Goal: Obtain resource: Download file/media

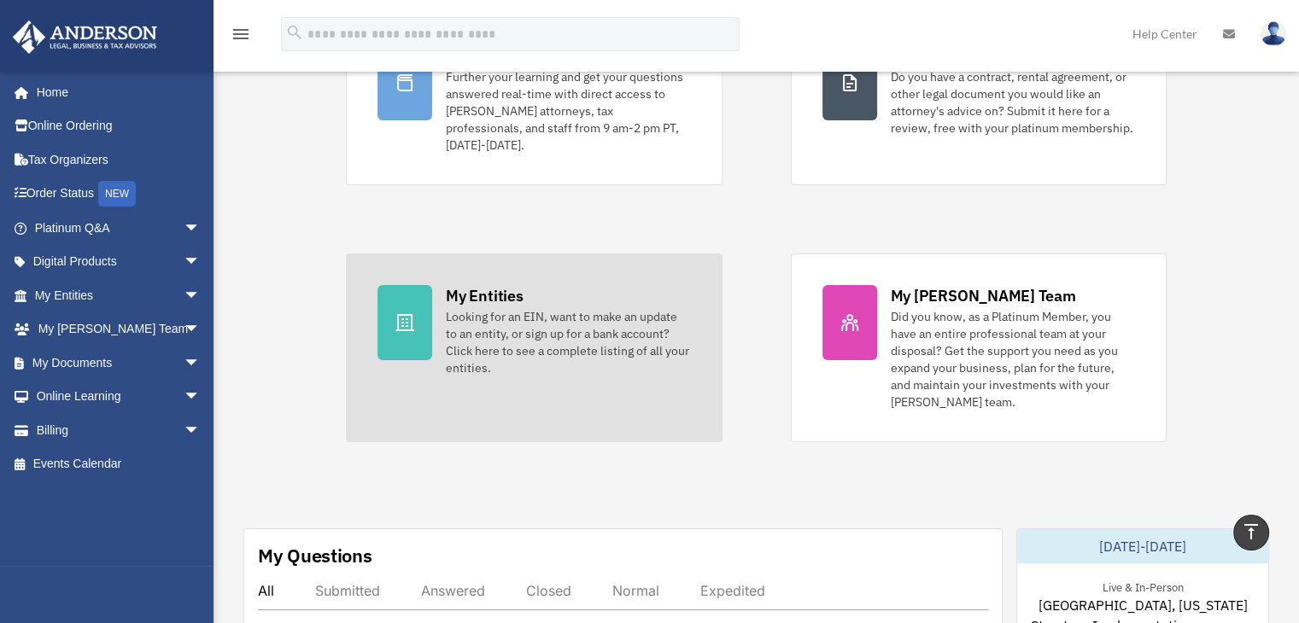
scroll to position [191, 0]
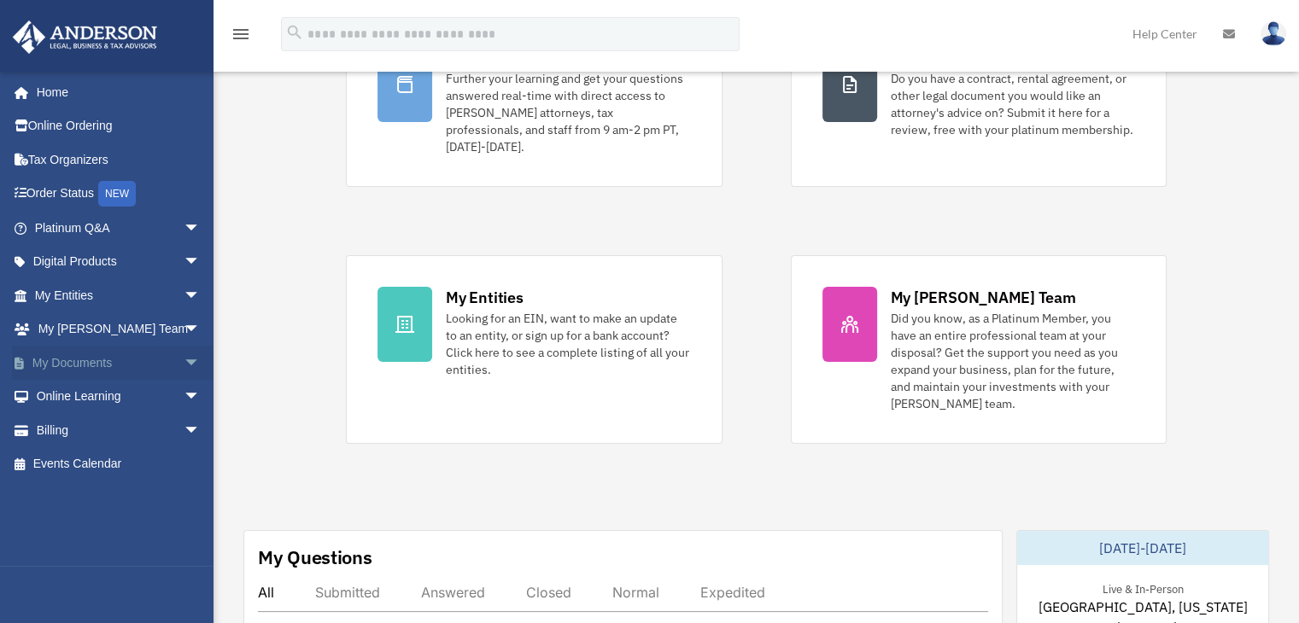
click at [184, 362] on span "arrow_drop_down" at bounding box center [201, 363] width 34 height 35
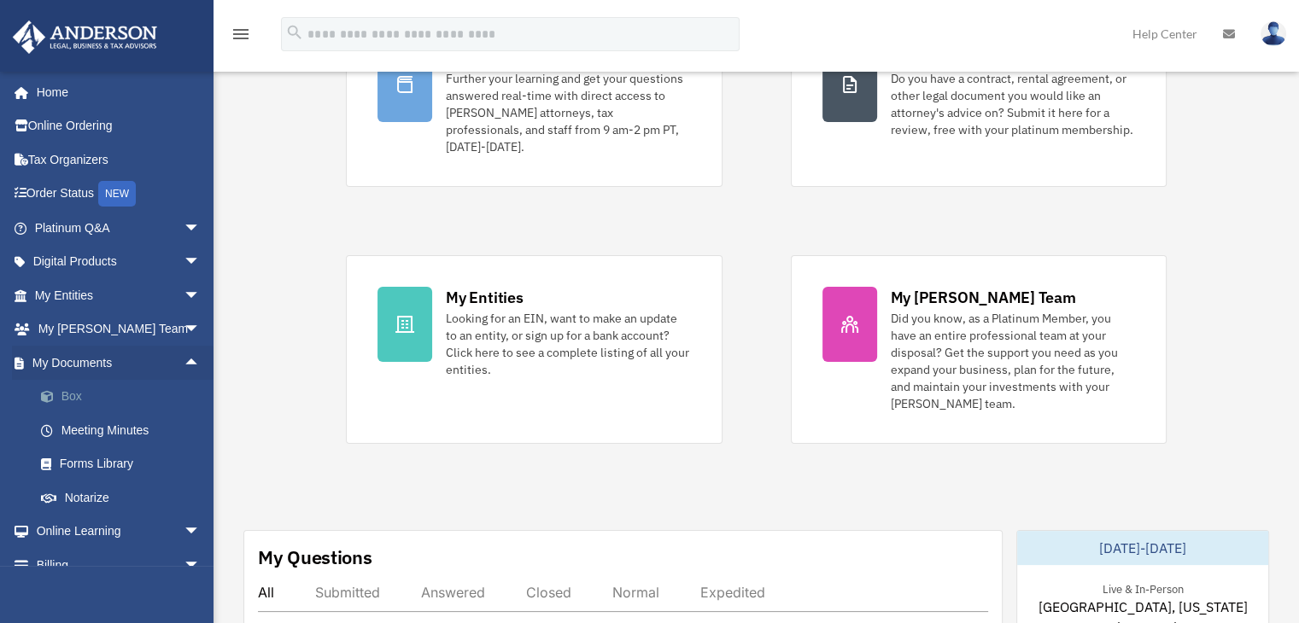
click at [83, 400] on link "Box" at bounding box center [125, 397] width 202 height 34
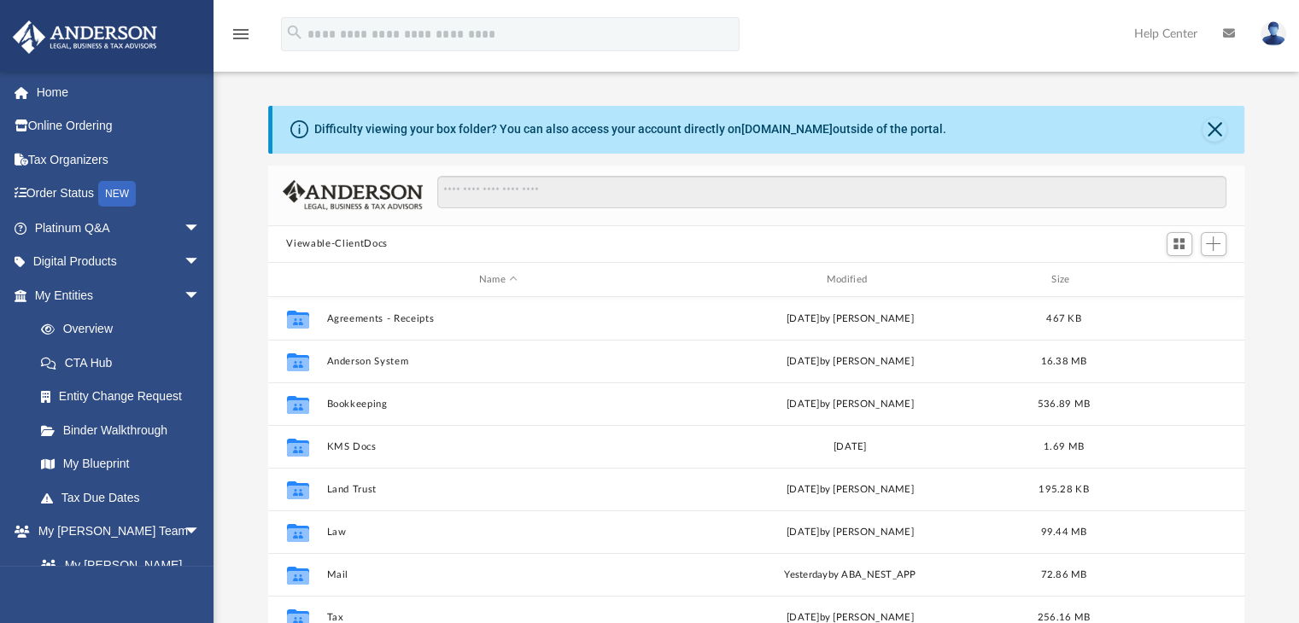
scroll to position [31, 0]
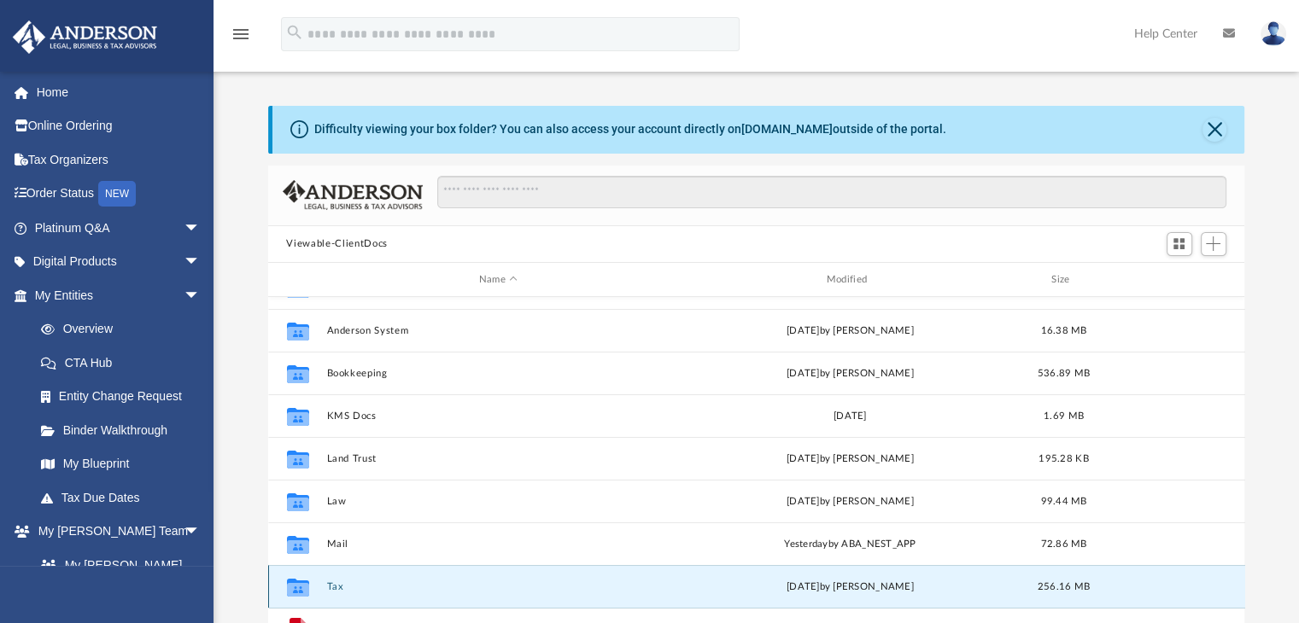
click at [334, 587] on button "Tax" at bounding box center [498, 586] width 344 height 11
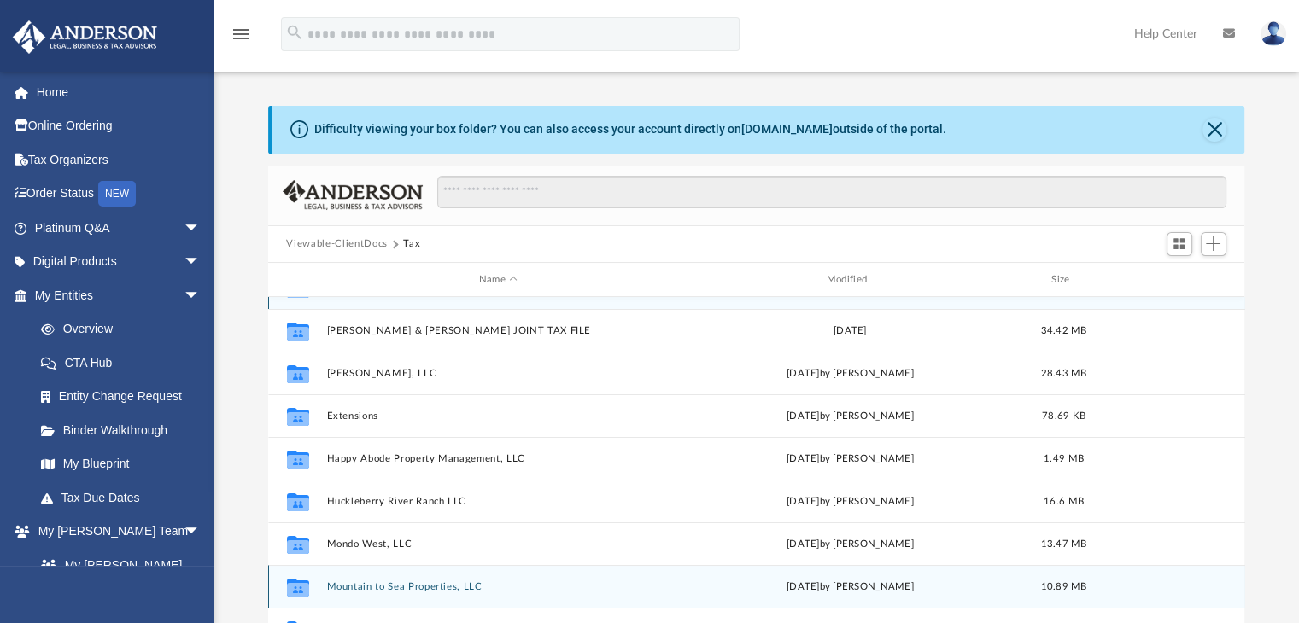
scroll to position [0, 0]
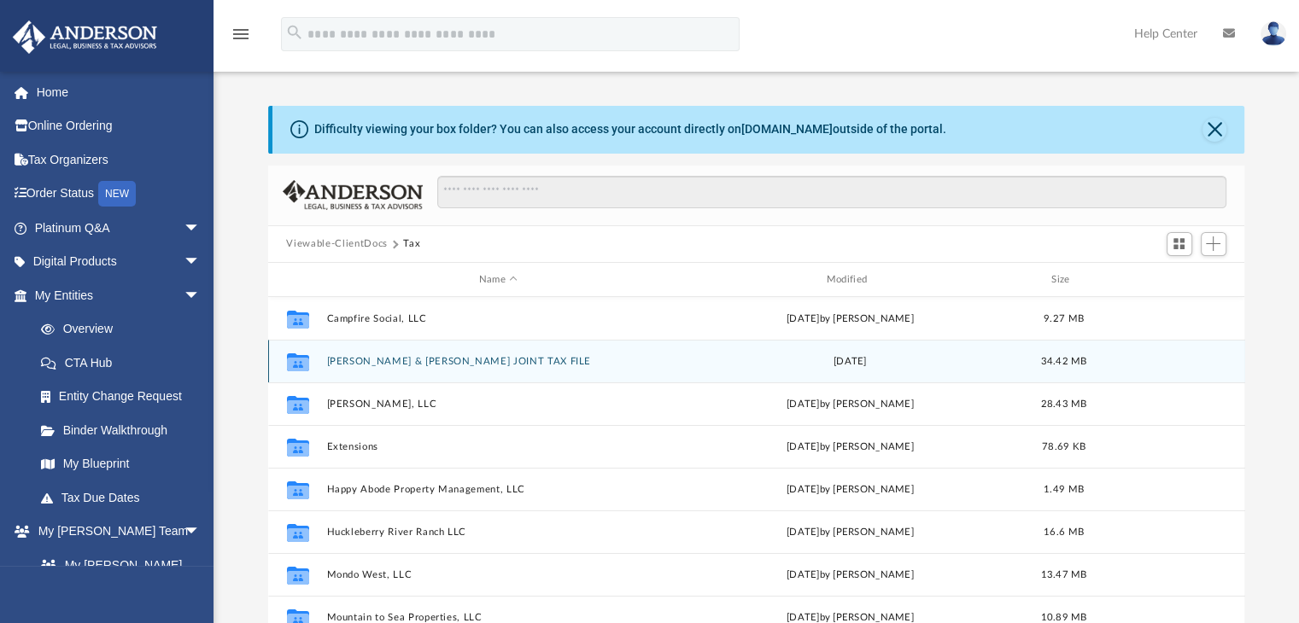
click at [460, 357] on button "[PERSON_NAME] & [PERSON_NAME] JOINT TAX FILE" at bounding box center [498, 361] width 344 height 11
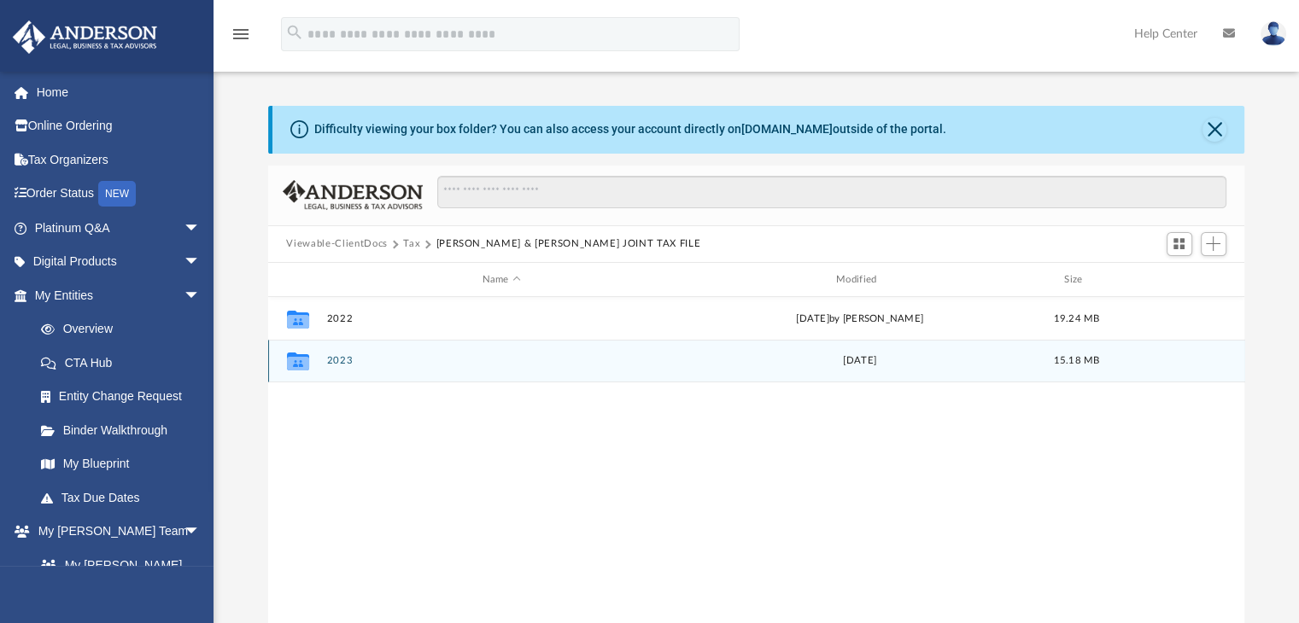
click at [343, 356] on button "2023" at bounding box center [501, 361] width 350 height 11
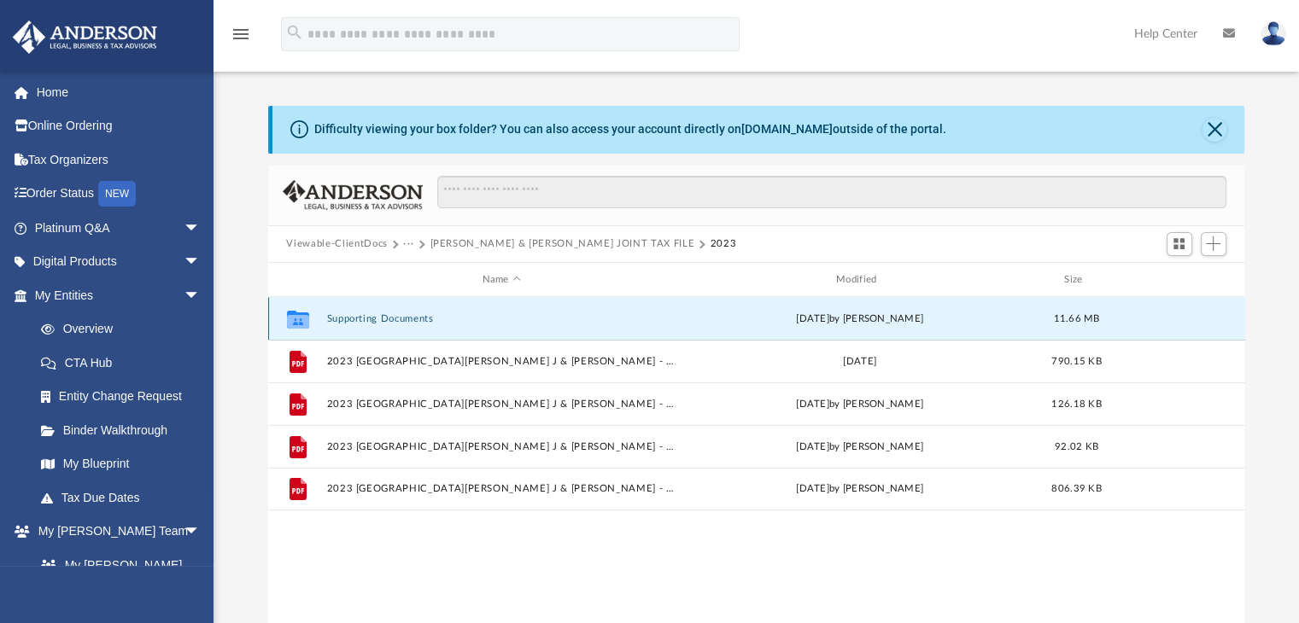
click at [410, 320] on button "Supporting Documents" at bounding box center [501, 318] width 350 height 11
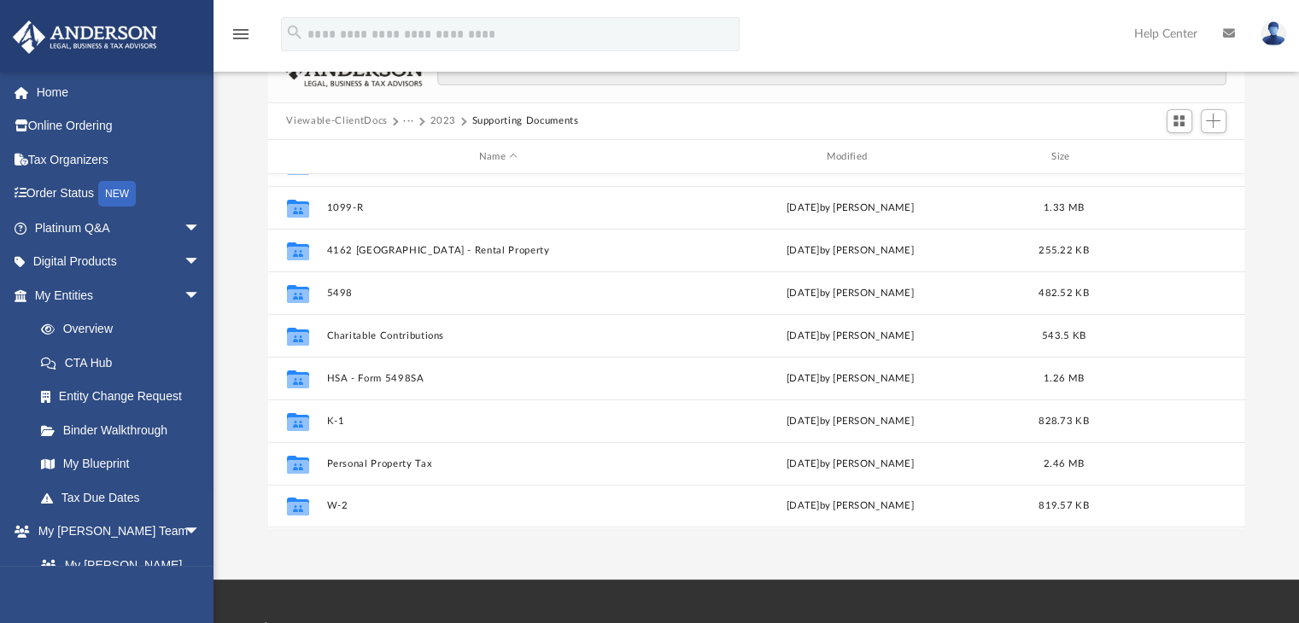
scroll to position [129, 0]
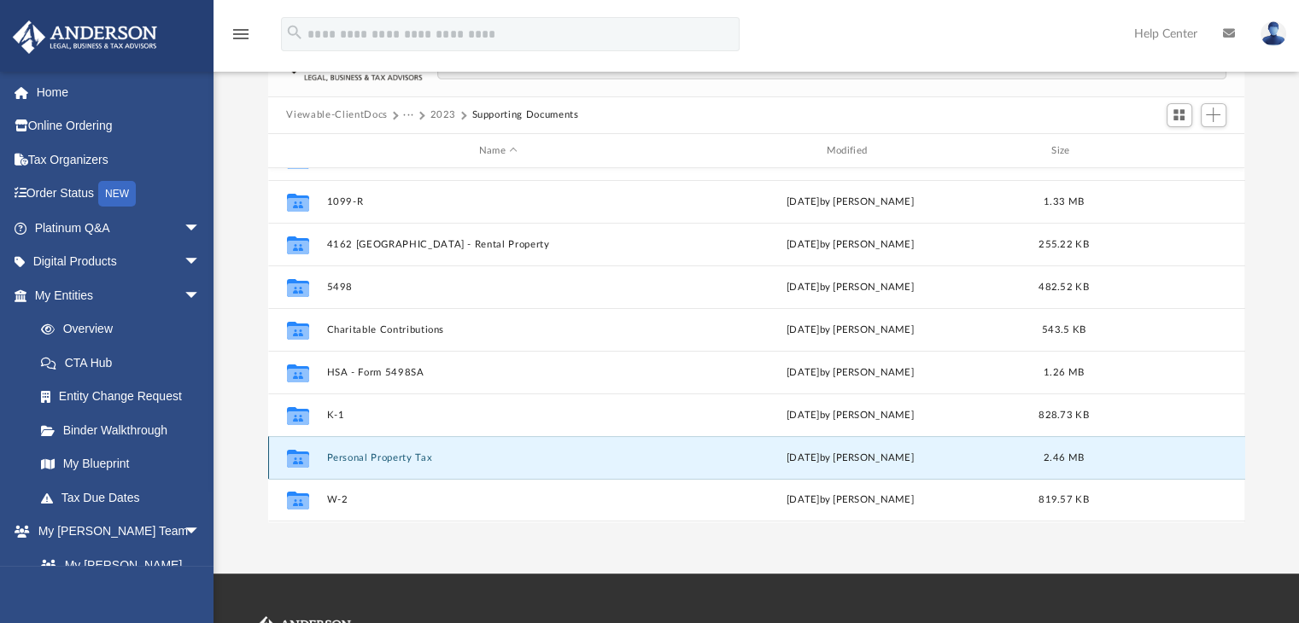
click at [399, 455] on button "Personal Property Tax" at bounding box center [498, 457] width 344 height 11
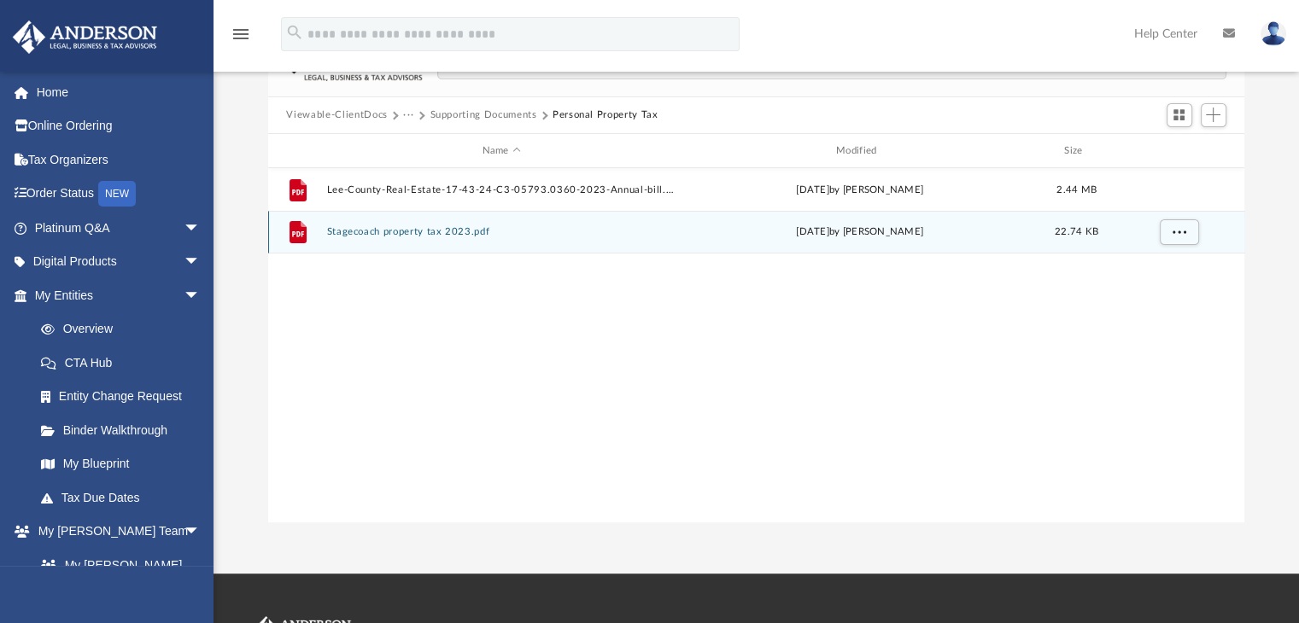
scroll to position [0, 0]
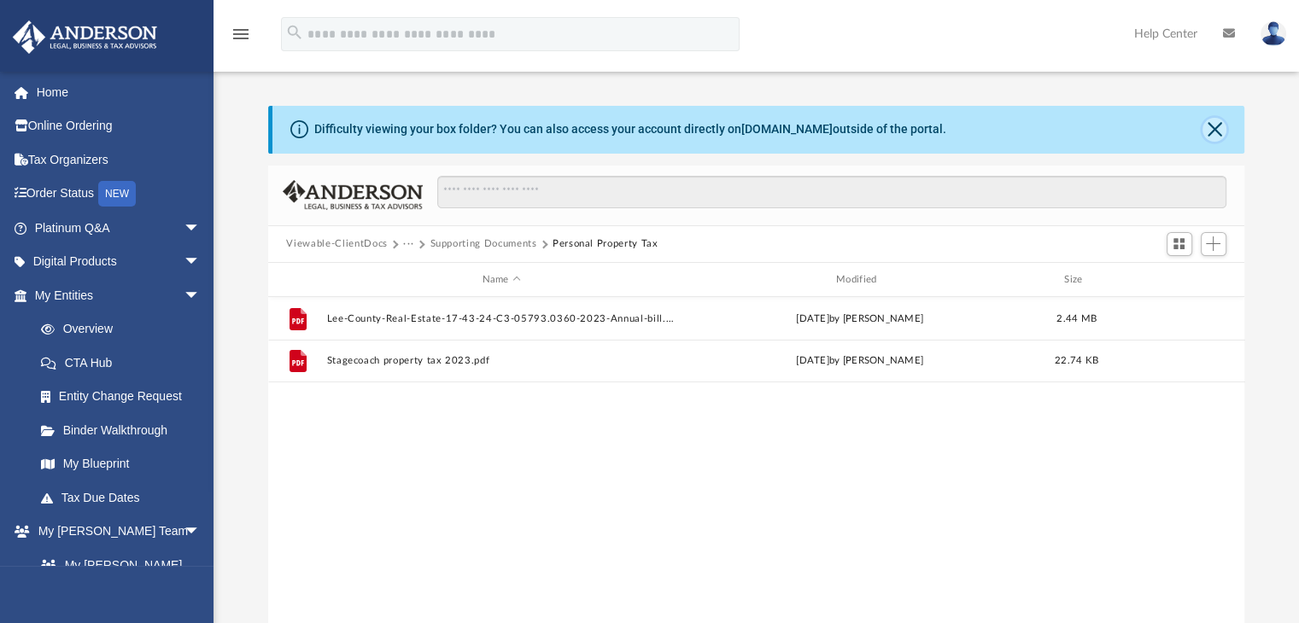
click at [1217, 131] on button "Close" at bounding box center [1214, 130] width 24 height 24
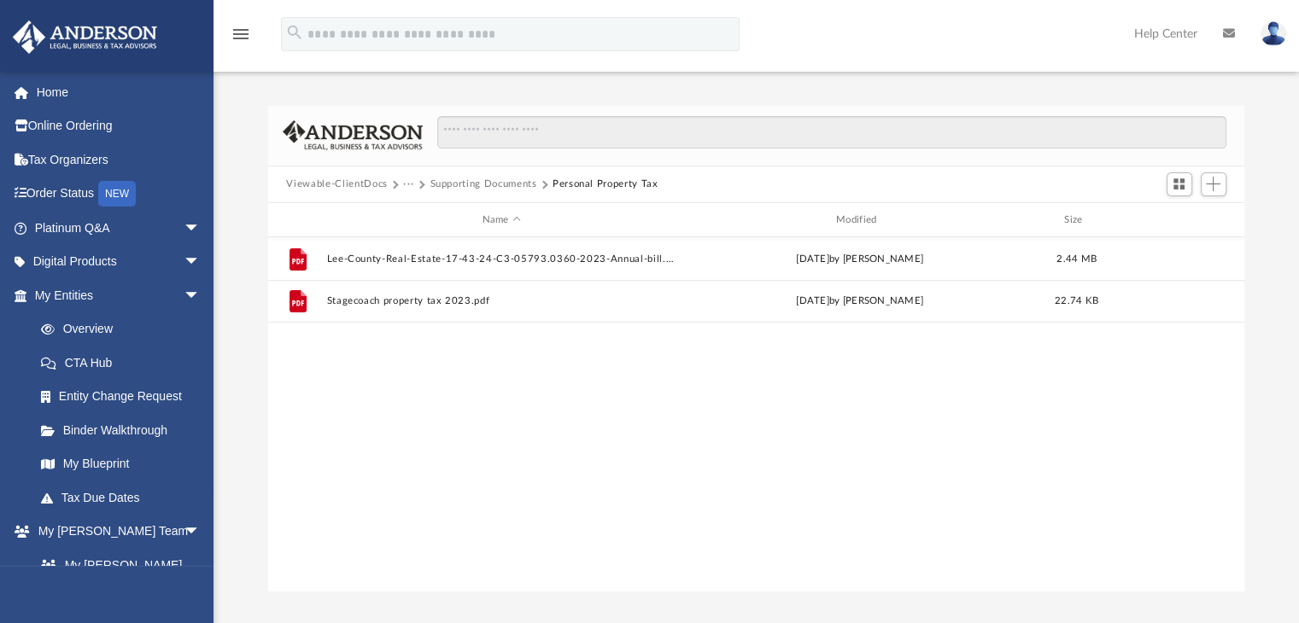
click at [509, 181] on button "Supporting Documents" at bounding box center [482, 184] width 107 height 15
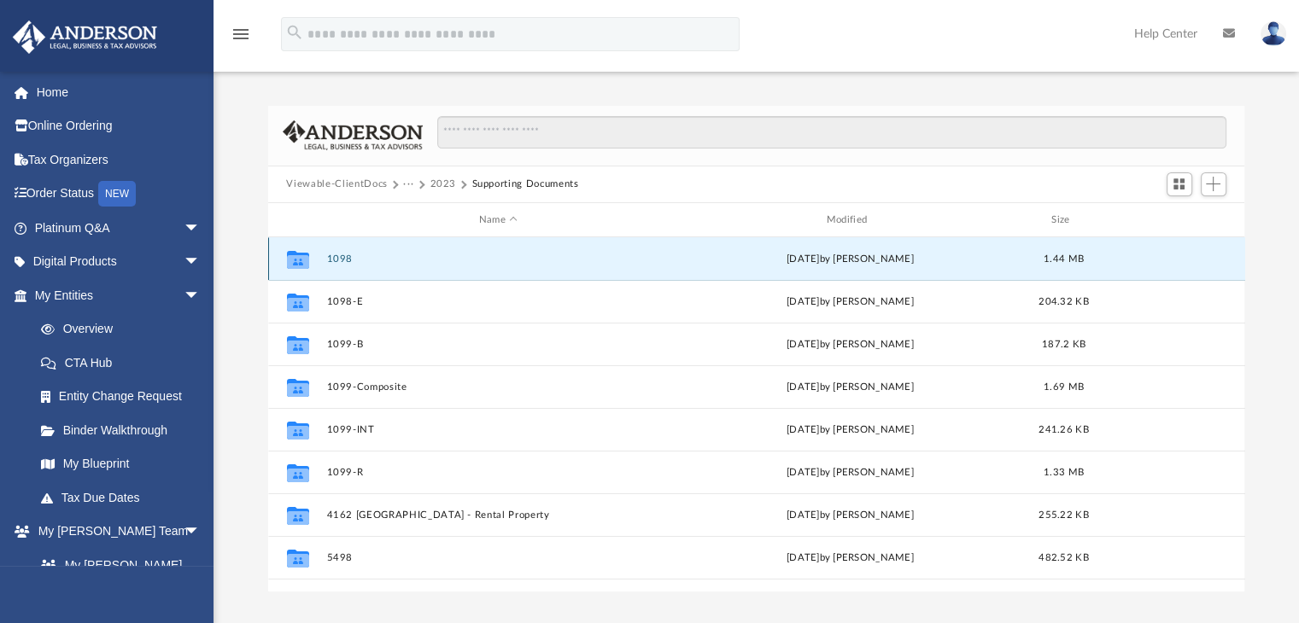
click at [343, 260] on button "1098" at bounding box center [498, 259] width 344 height 11
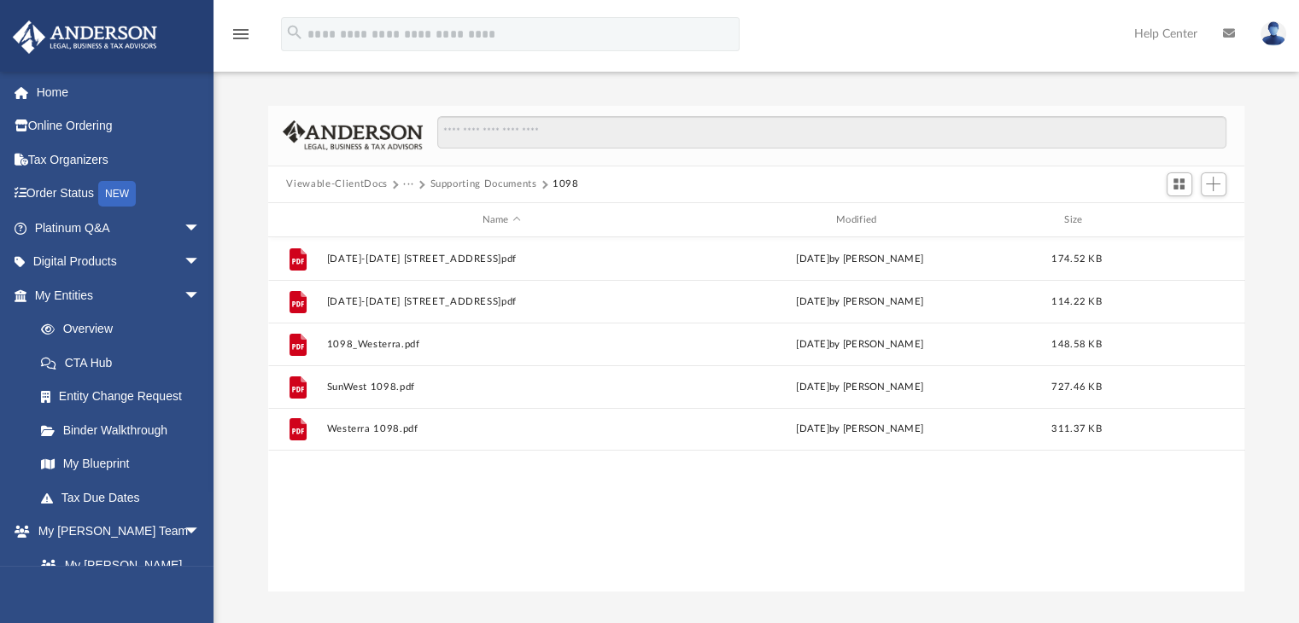
click at [508, 182] on button "Supporting Documents" at bounding box center [482, 184] width 107 height 15
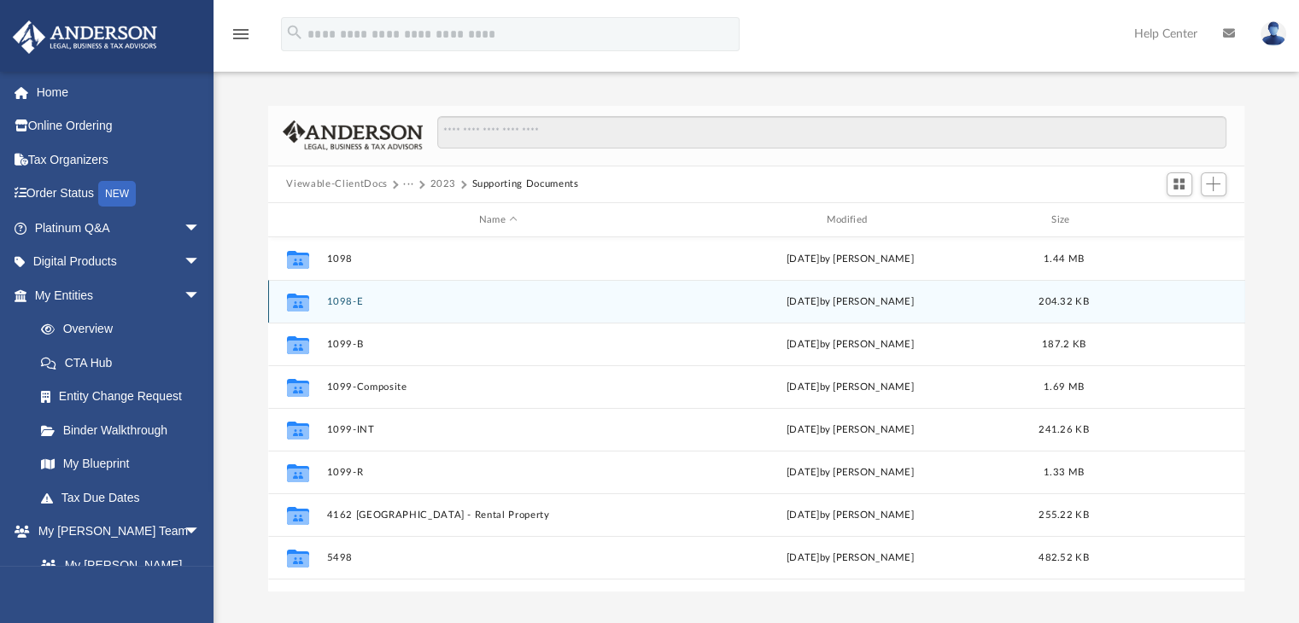
click at [349, 298] on button "1098-E" at bounding box center [498, 301] width 344 height 11
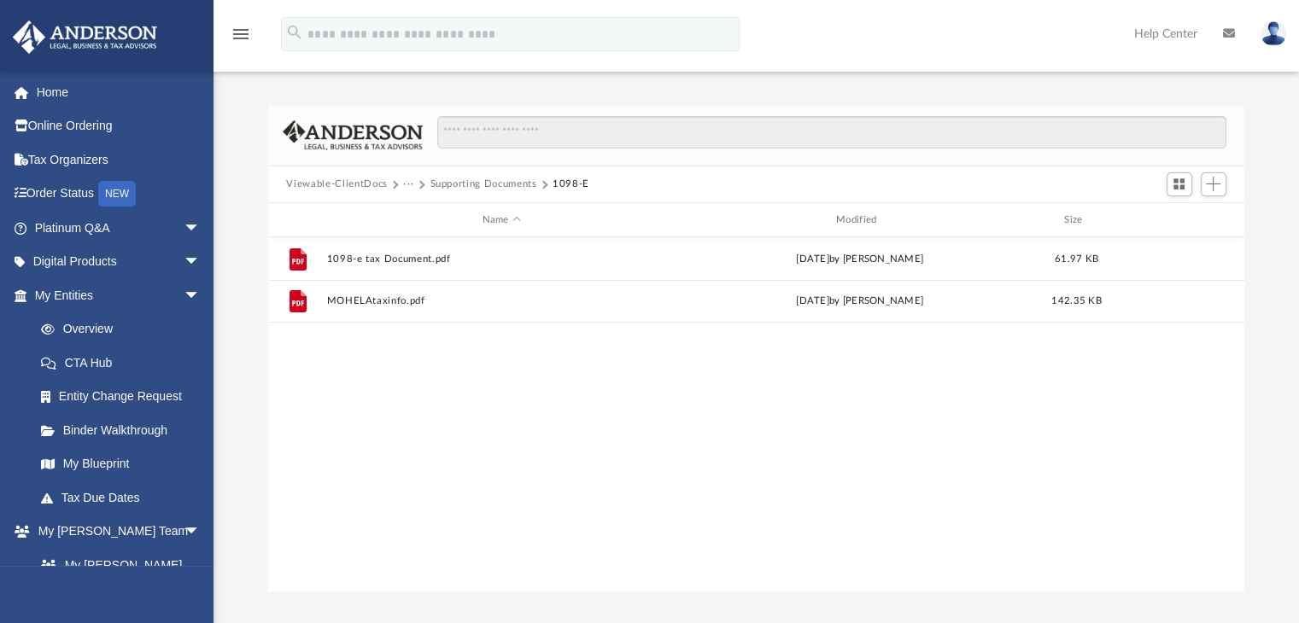
click at [464, 185] on button "Supporting Documents" at bounding box center [482, 184] width 107 height 15
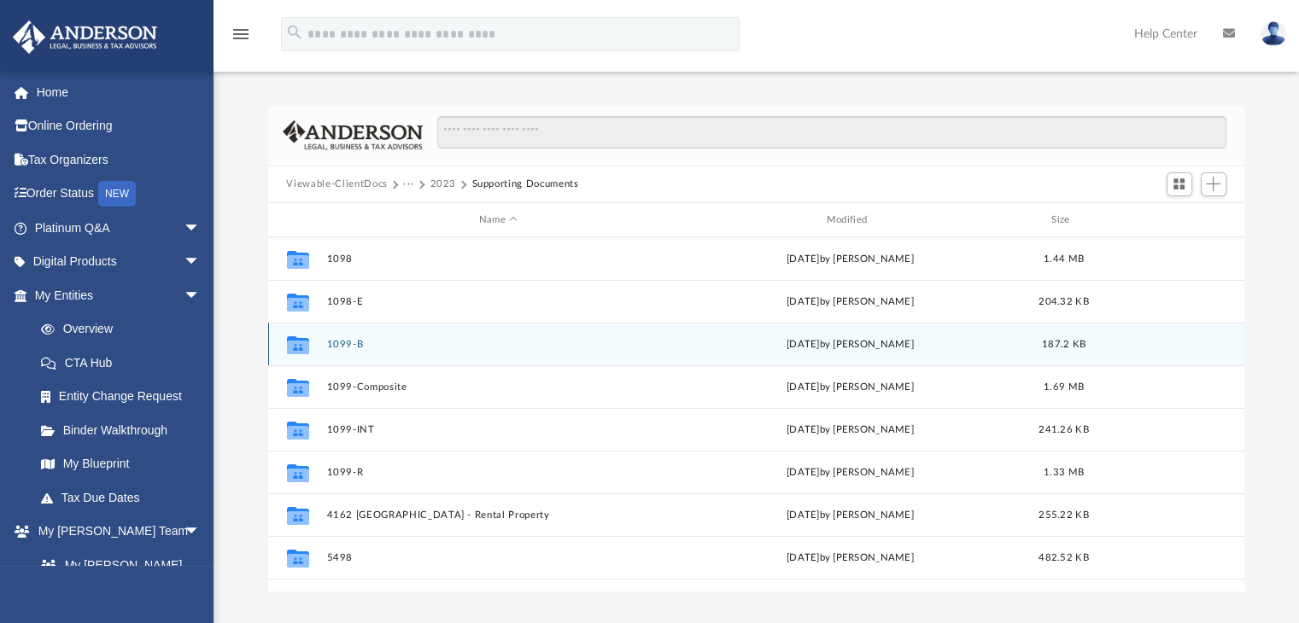
click at [344, 345] on button "1099-B" at bounding box center [498, 344] width 344 height 11
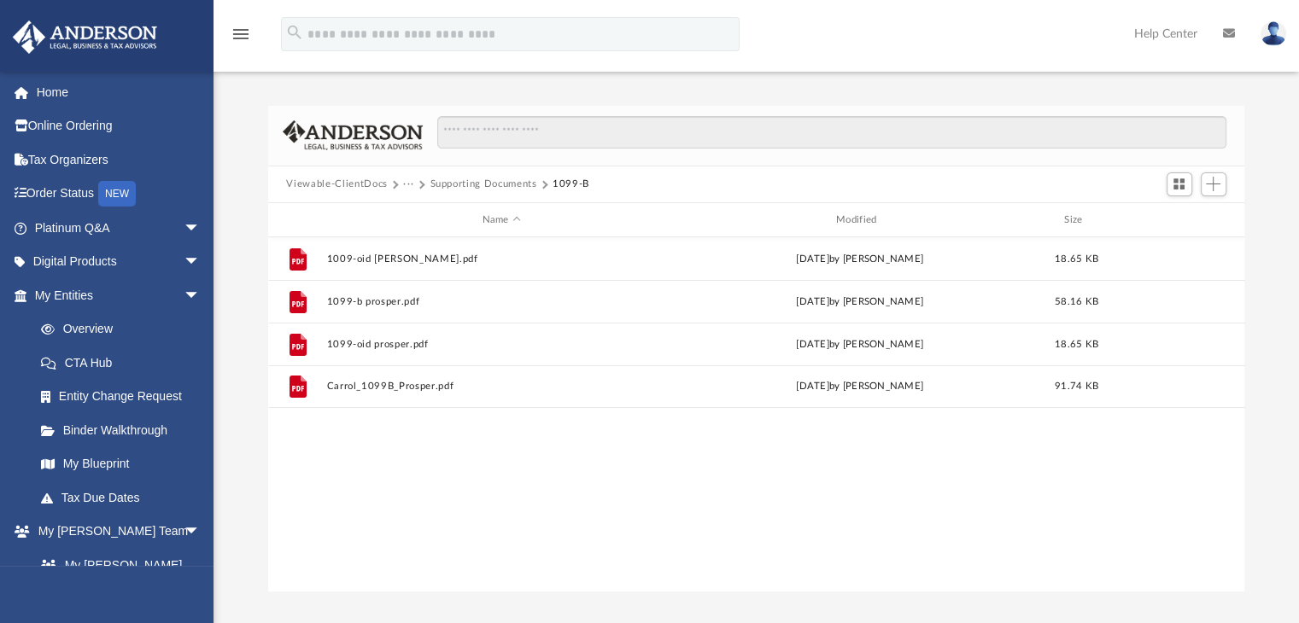
click at [458, 178] on button "Supporting Documents" at bounding box center [482, 184] width 107 height 15
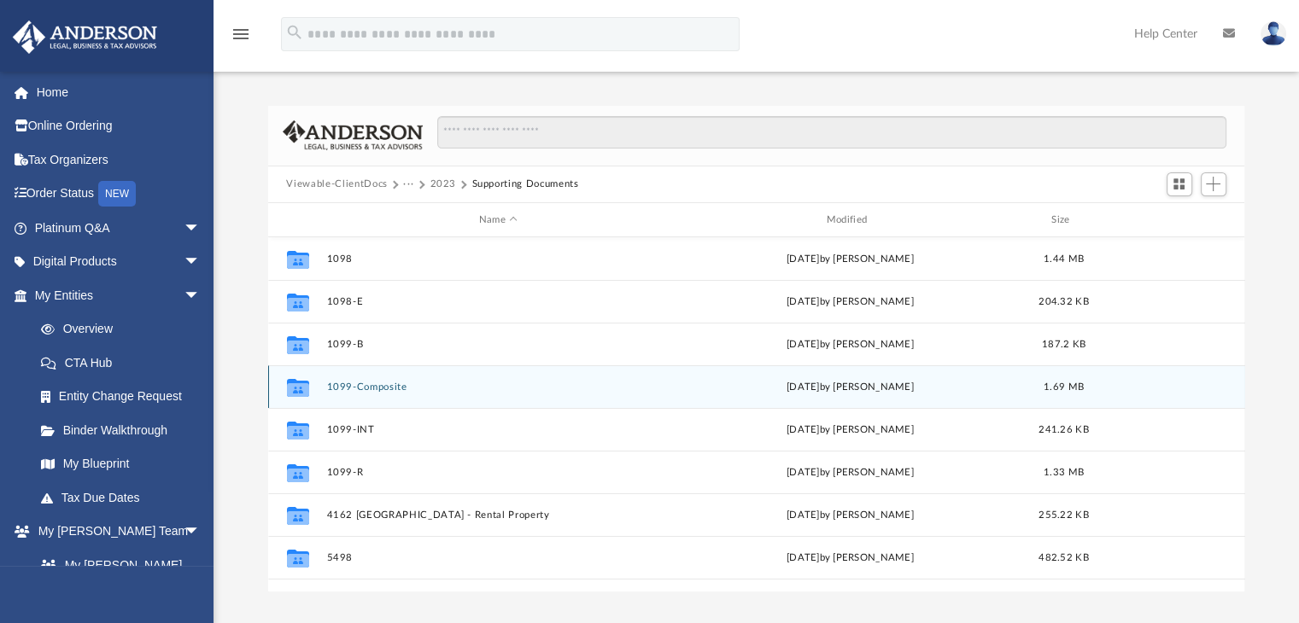
click at [362, 388] on button "1099-Composite" at bounding box center [498, 387] width 344 height 11
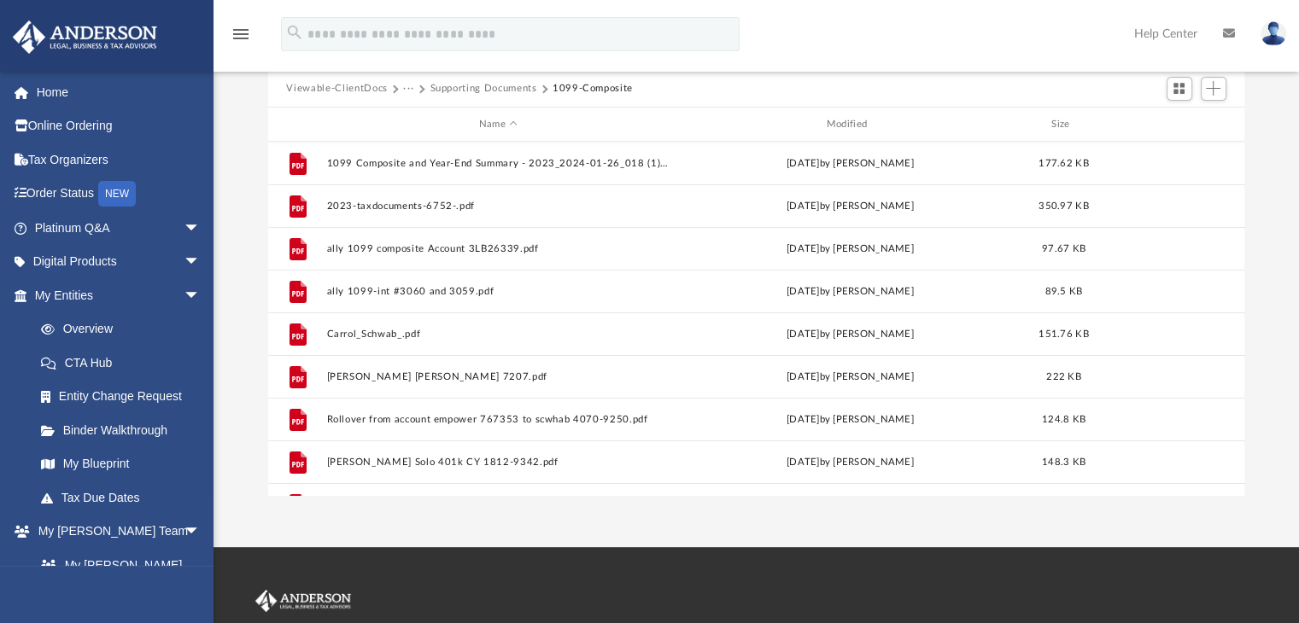
click at [470, 91] on button "Supporting Documents" at bounding box center [482, 88] width 107 height 15
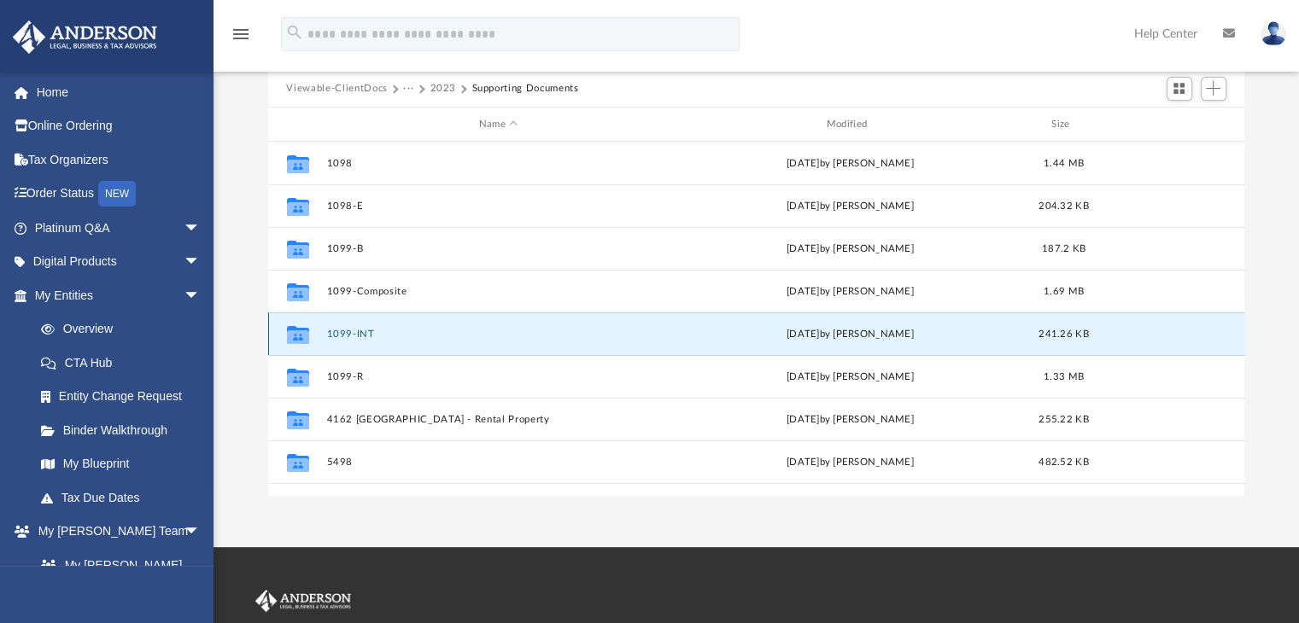
click at [346, 337] on button "1099-INT" at bounding box center [498, 334] width 344 height 11
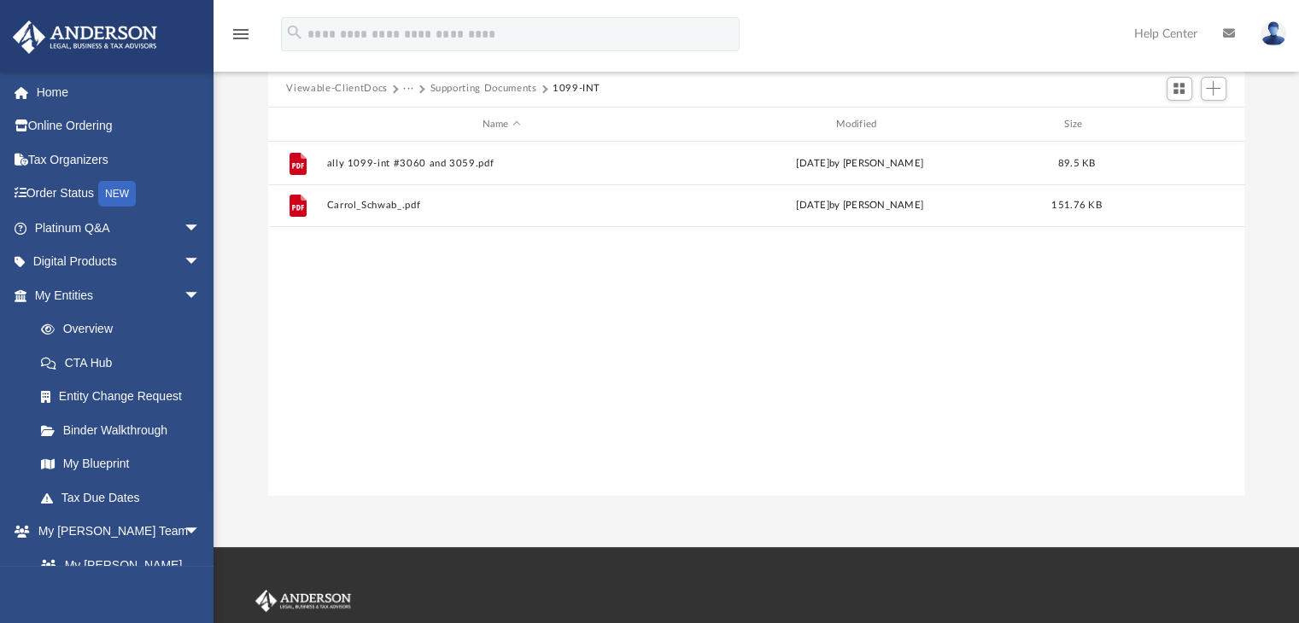
click at [464, 86] on button "Supporting Documents" at bounding box center [482, 88] width 107 height 15
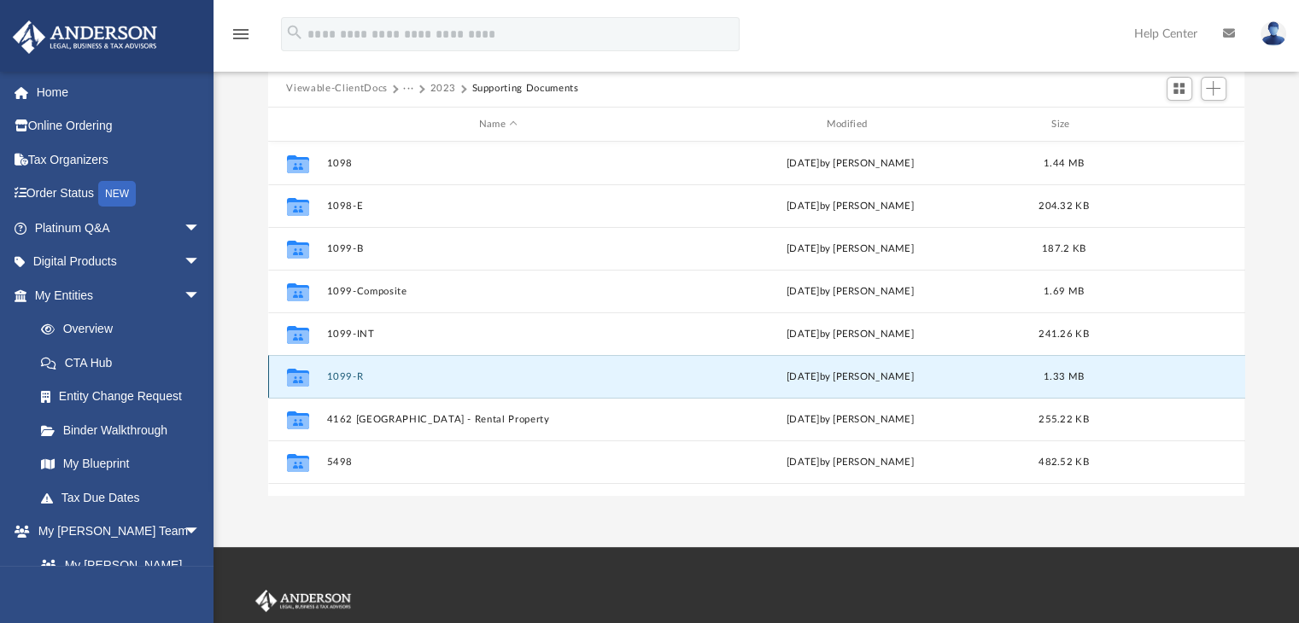
click at [348, 375] on button "1099-R" at bounding box center [498, 376] width 344 height 11
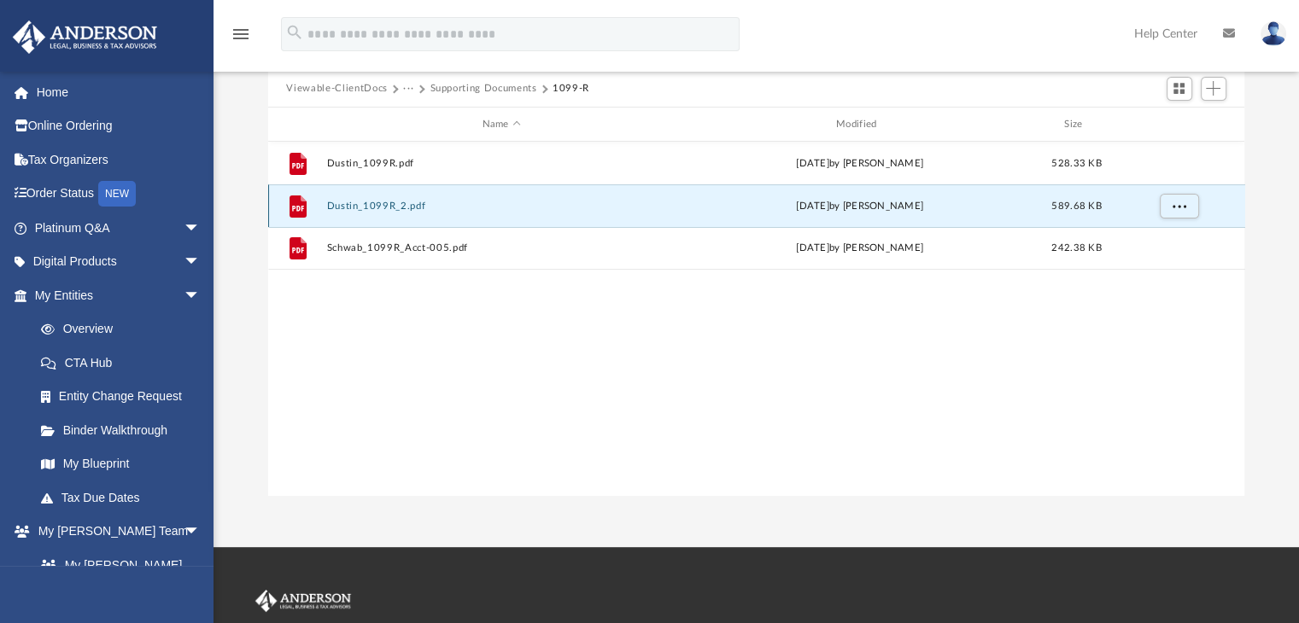
click at [361, 208] on button "Dustin_1099R_2.pdf" at bounding box center [501, 206] width 350 height 11
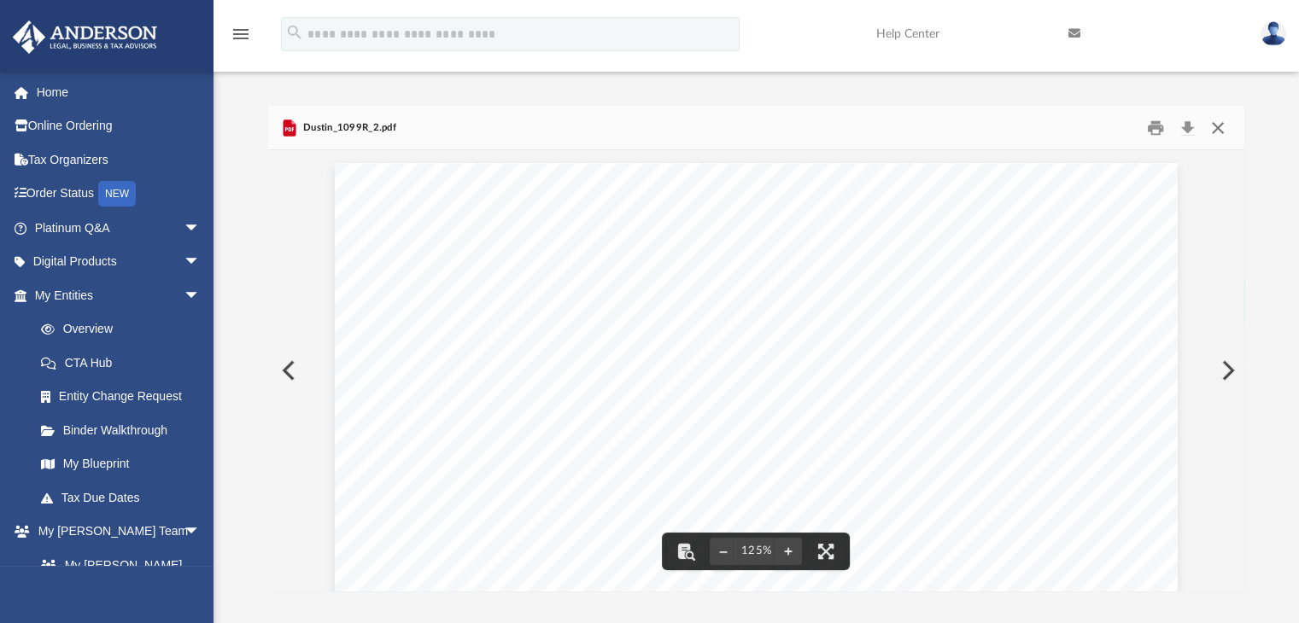
click at [1217, 125] on button "Close" at bounding box center [1217, 127] width 31 height 26
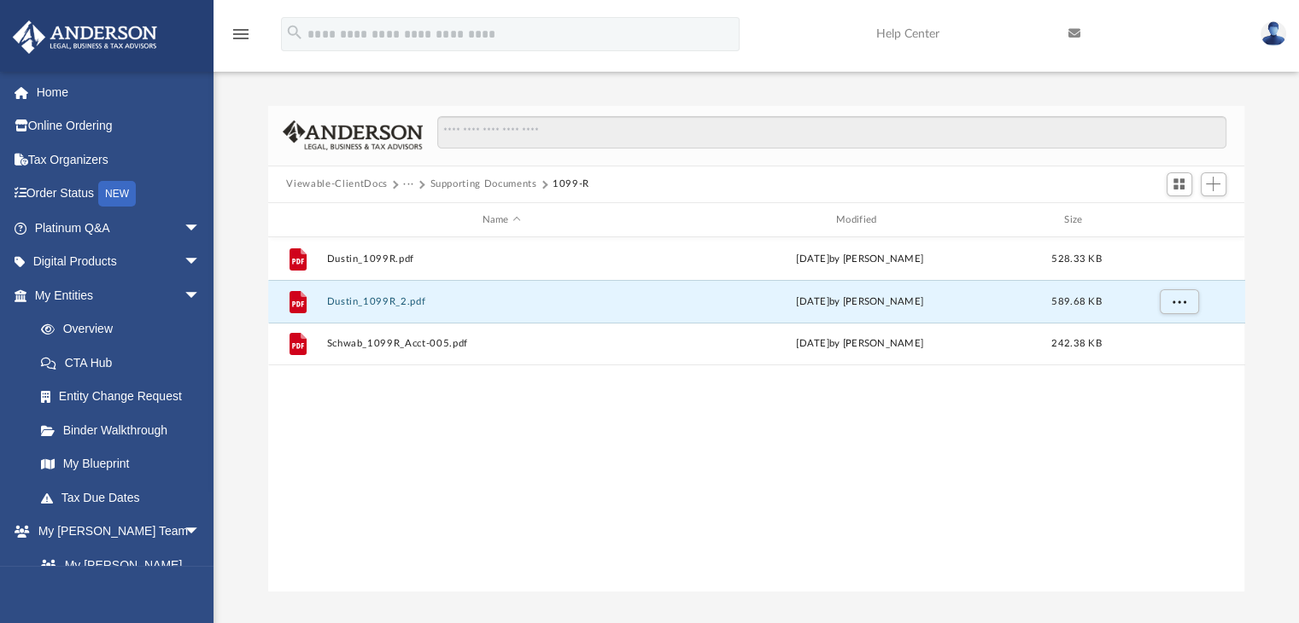
click at [482, 187] on button "Supporting Documents" at bounding box center [482, 184] width 107 height 15
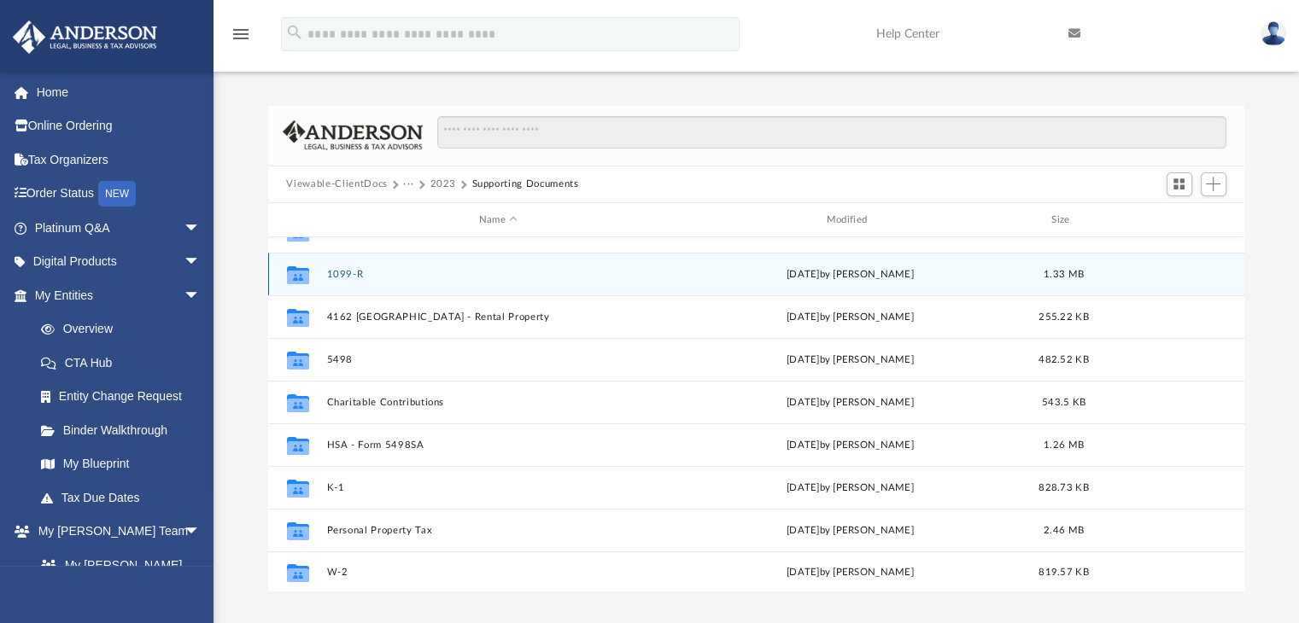
scroll to position [201, 0]
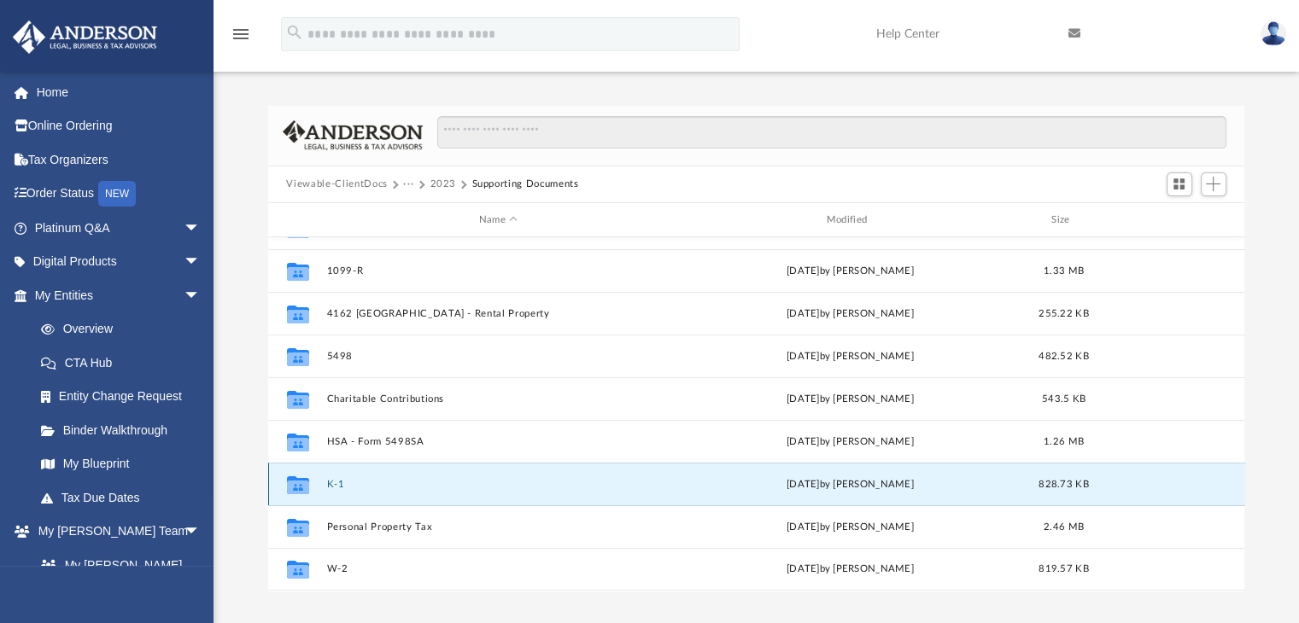
click at [339, 480] on button "K-1" at bounding box center [498, 484] width 344 height 11
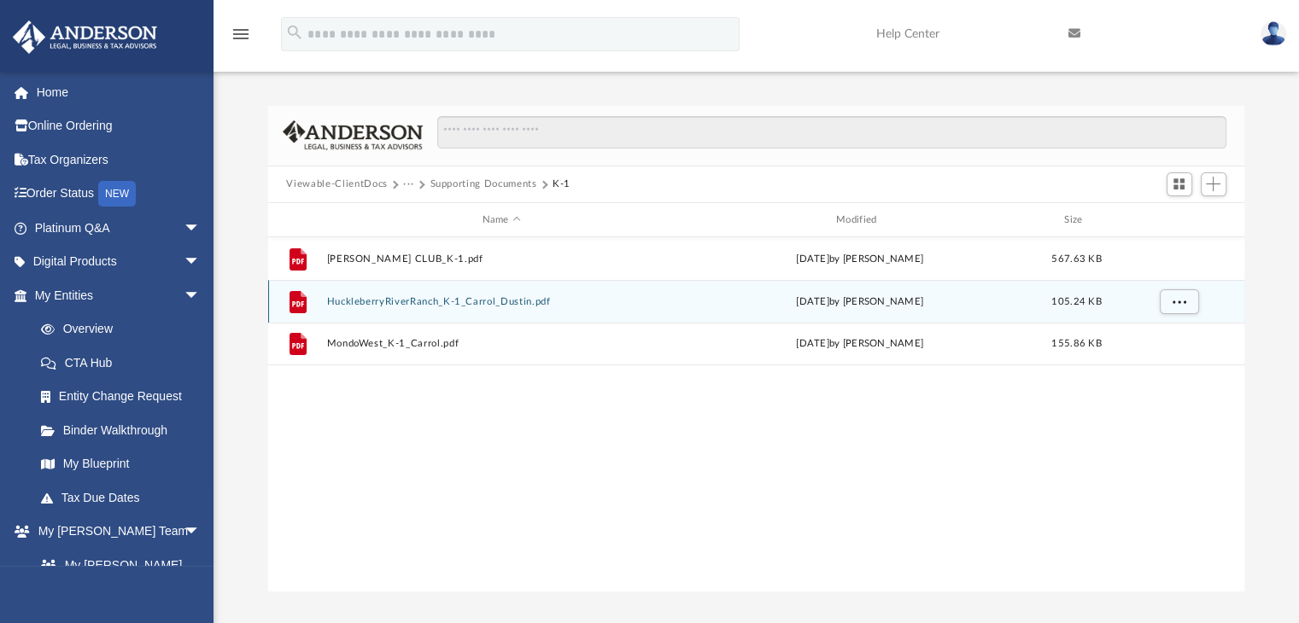
scroll to position [7, 0]
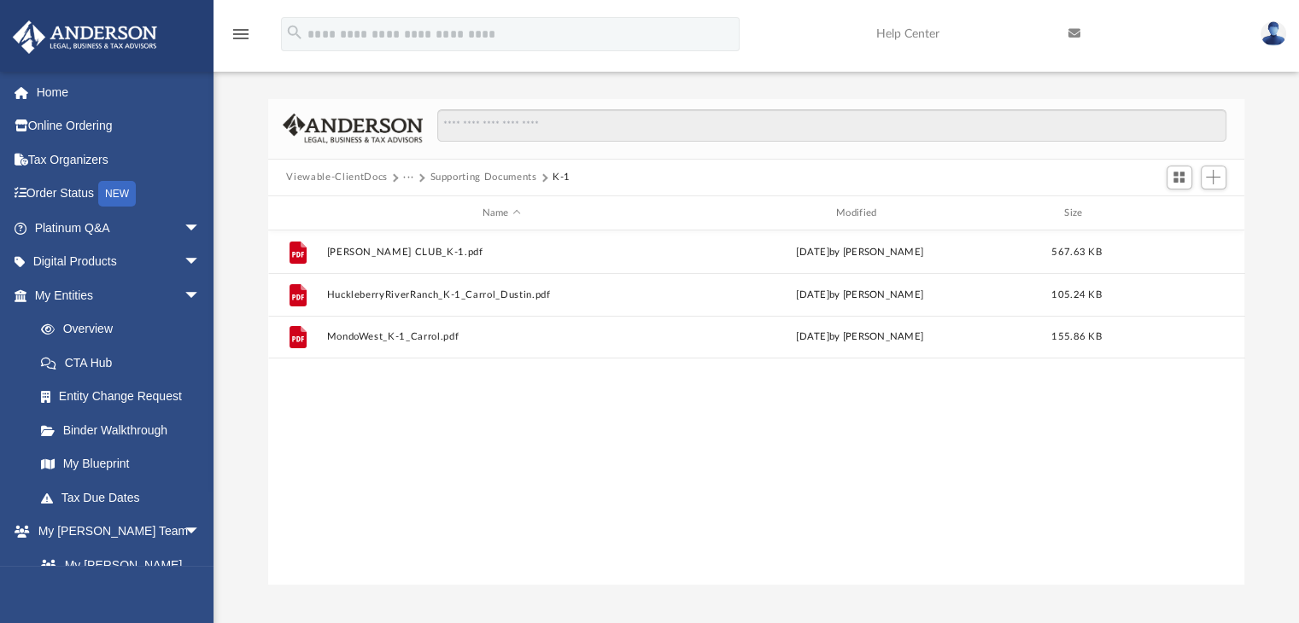
click at [482, 182] on button "Supporting Documents" at bounding box center [482, 177] width 107 height 15
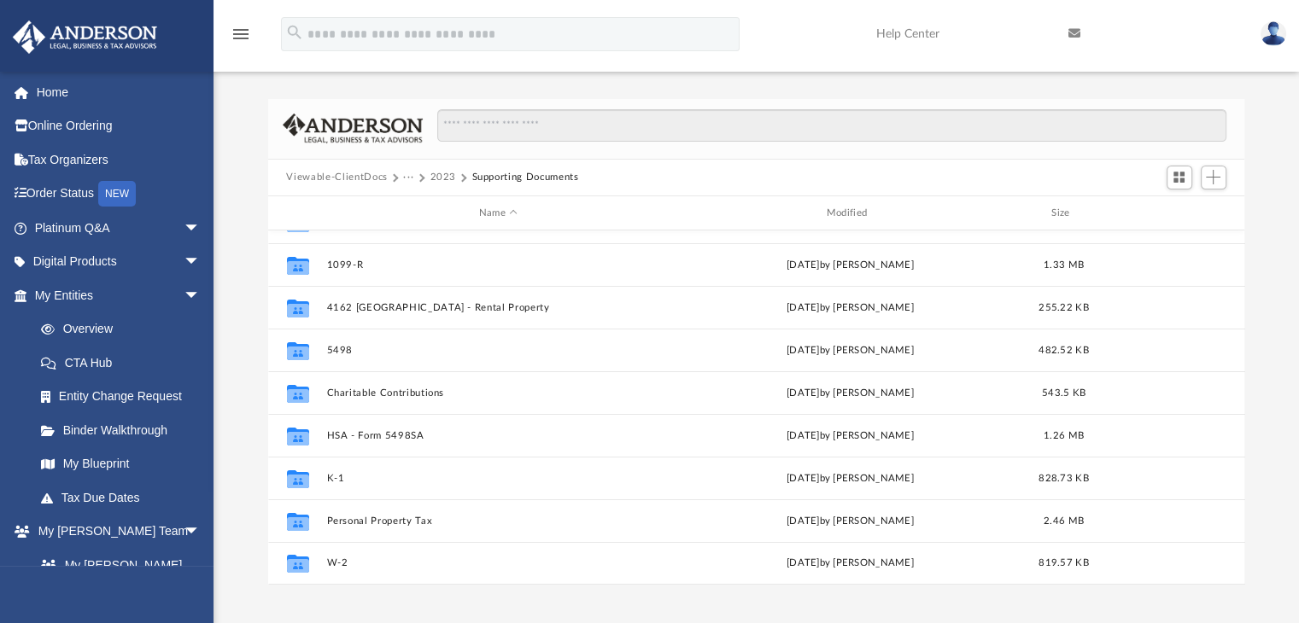
scroll to position [201, 0]
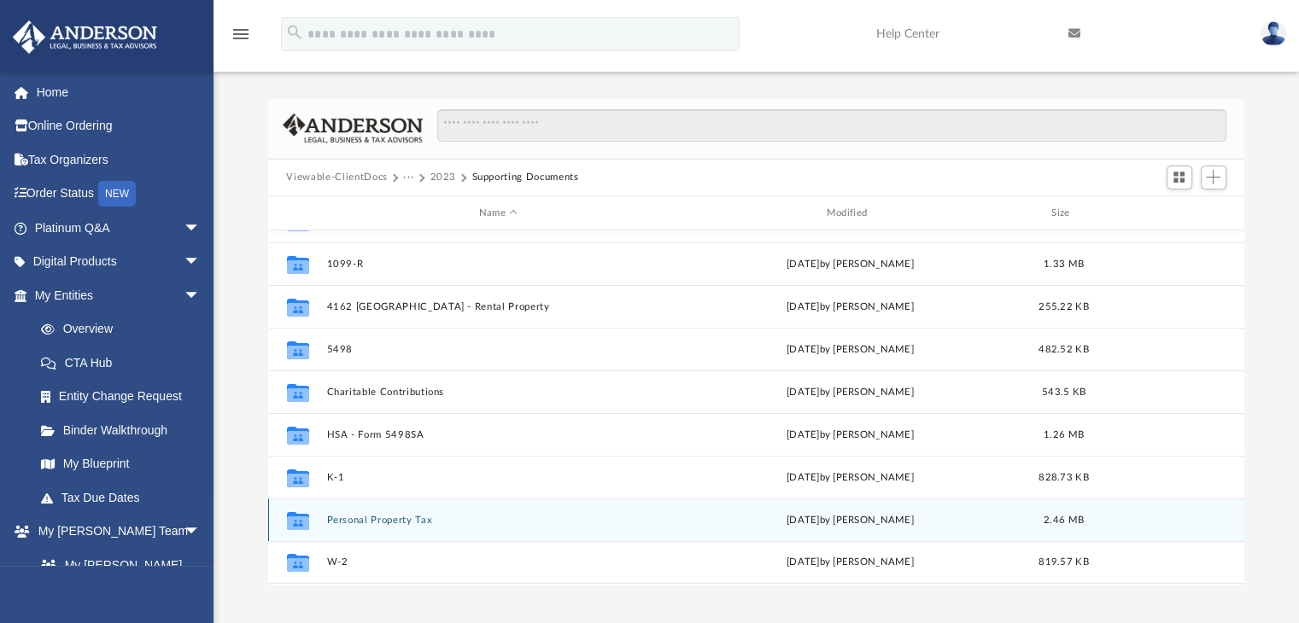
click at [379, 513] on div "Collaborated Folder Personal Property Tax Mon Aug 19 2024 by Carrol Rhead 2.46 …" at bounding box center [756, 520] width 977 height 43
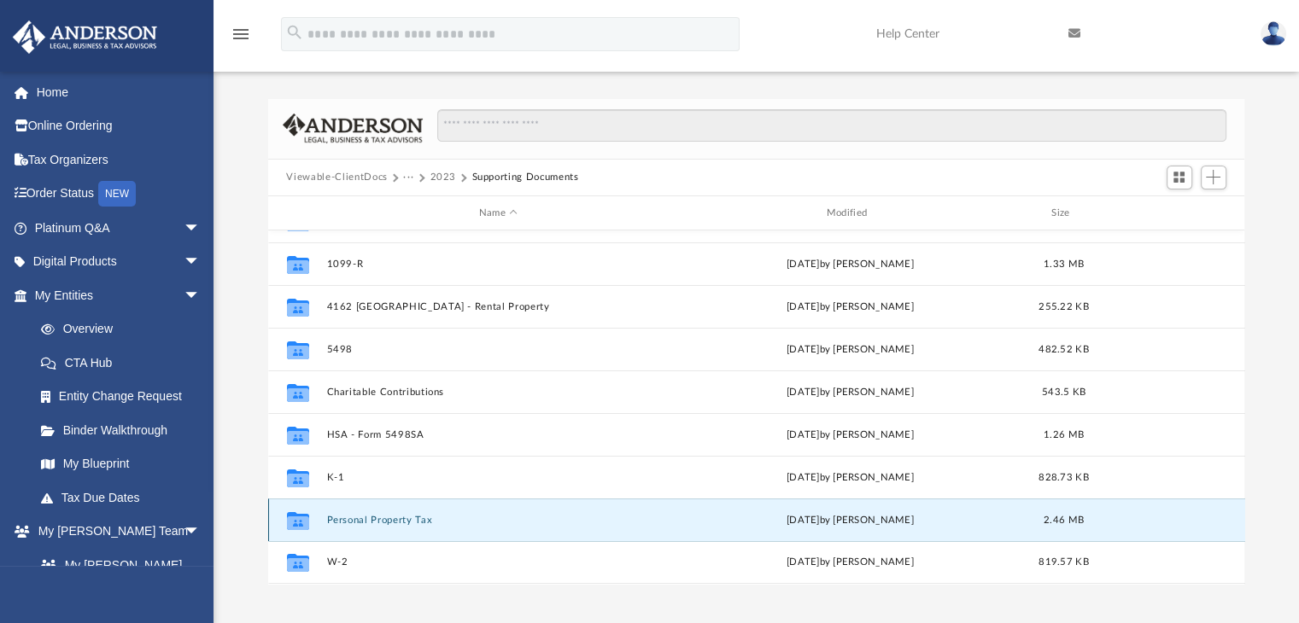
click at [379, 521] on button "Personal Property Tax" at bounding box center [498, 520] width 344 height 11
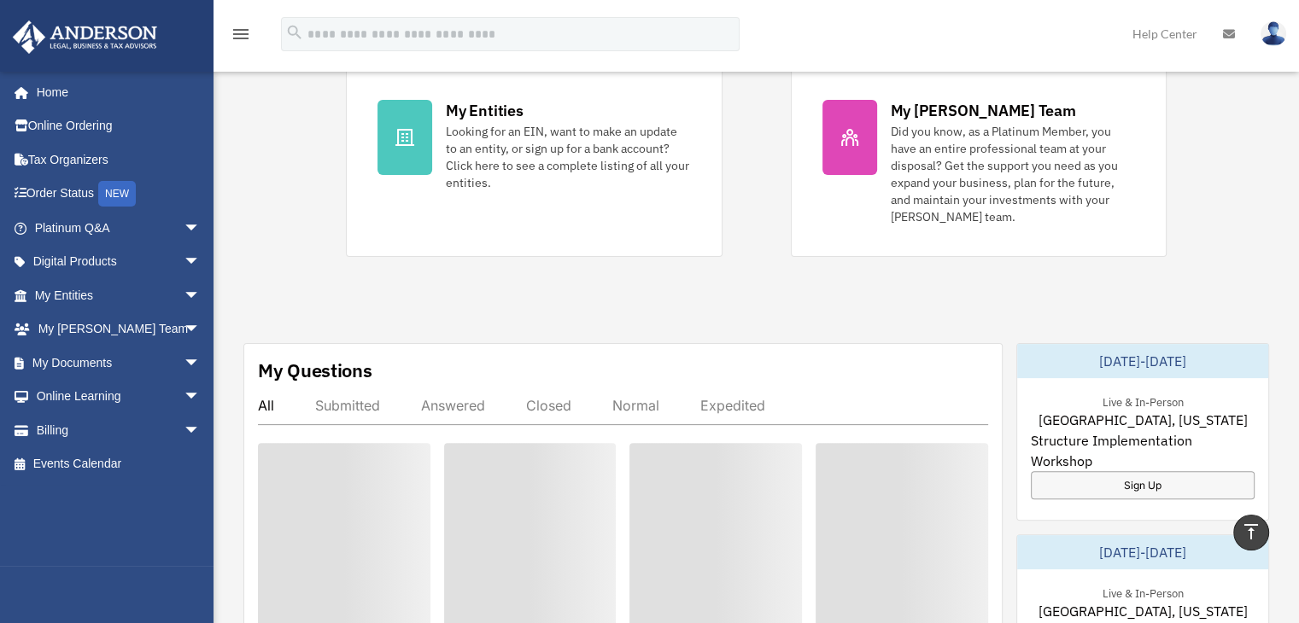
scroll to position [377, 0]
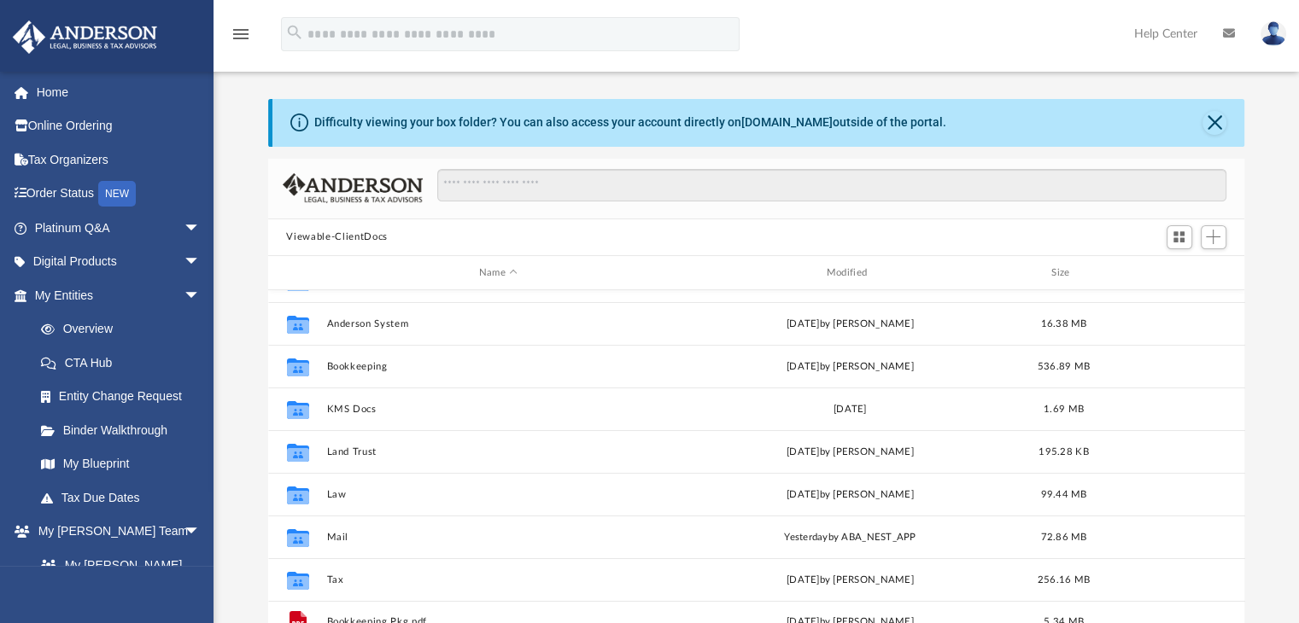
scroll to position [31, 0]
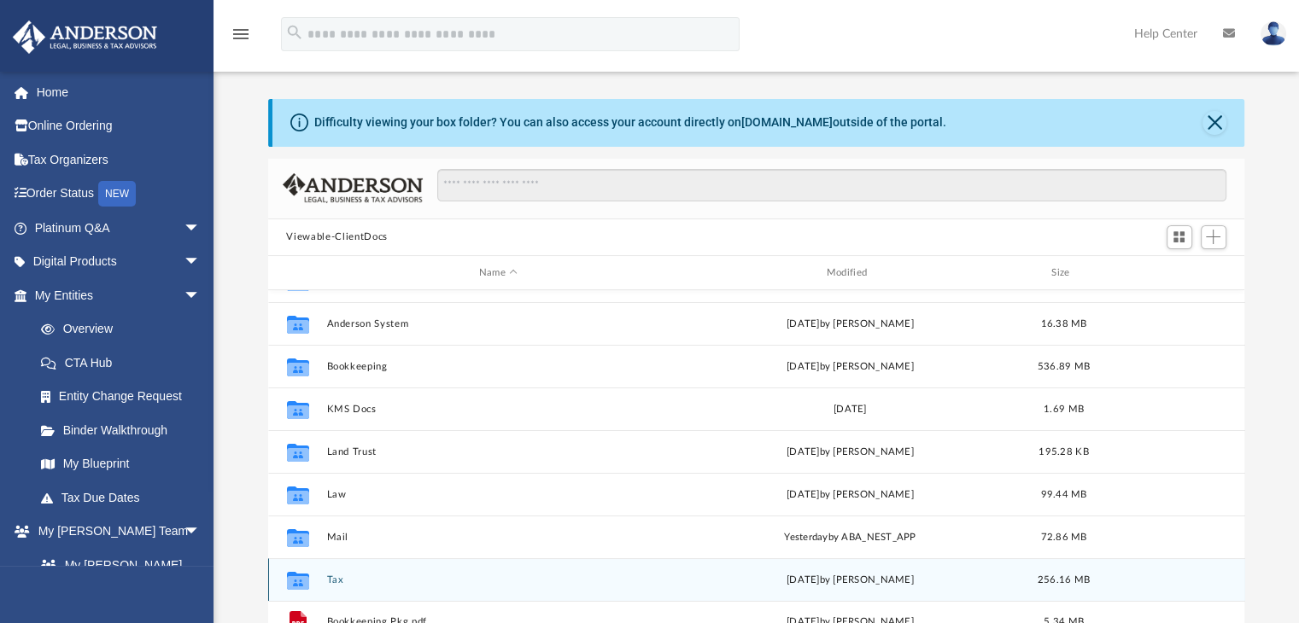
click at [338, 579] on button "Tax" at bounding box center [498, 580] width 344 height 11
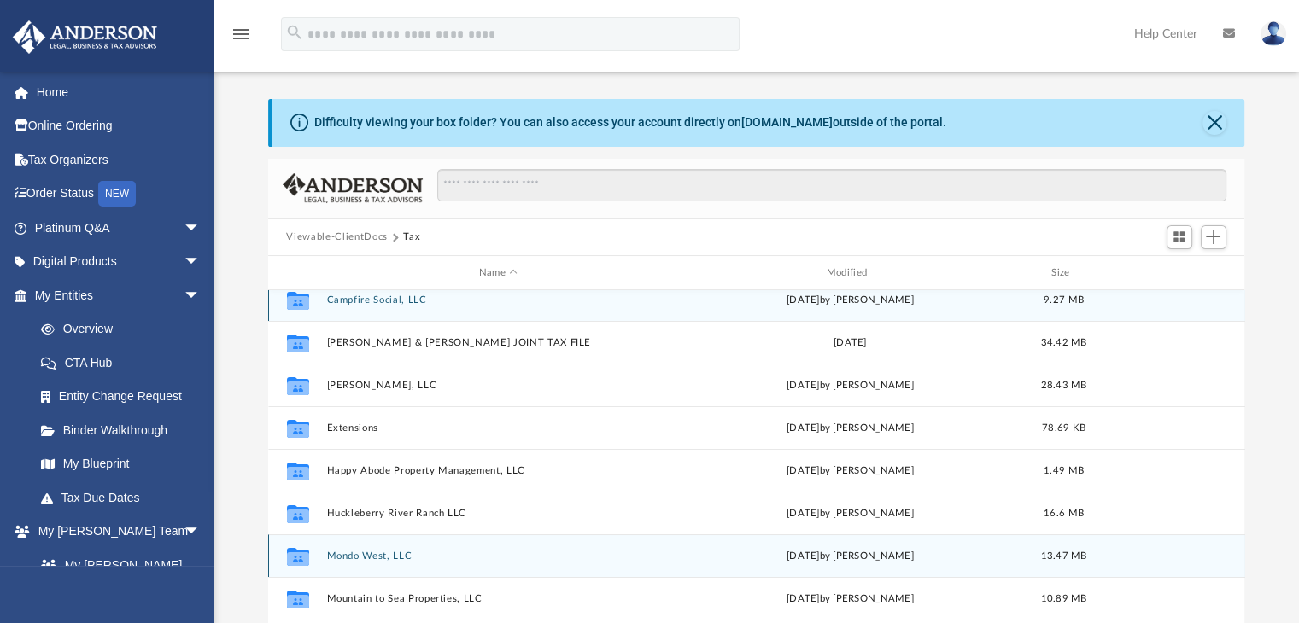
scroll to position [0, 0]
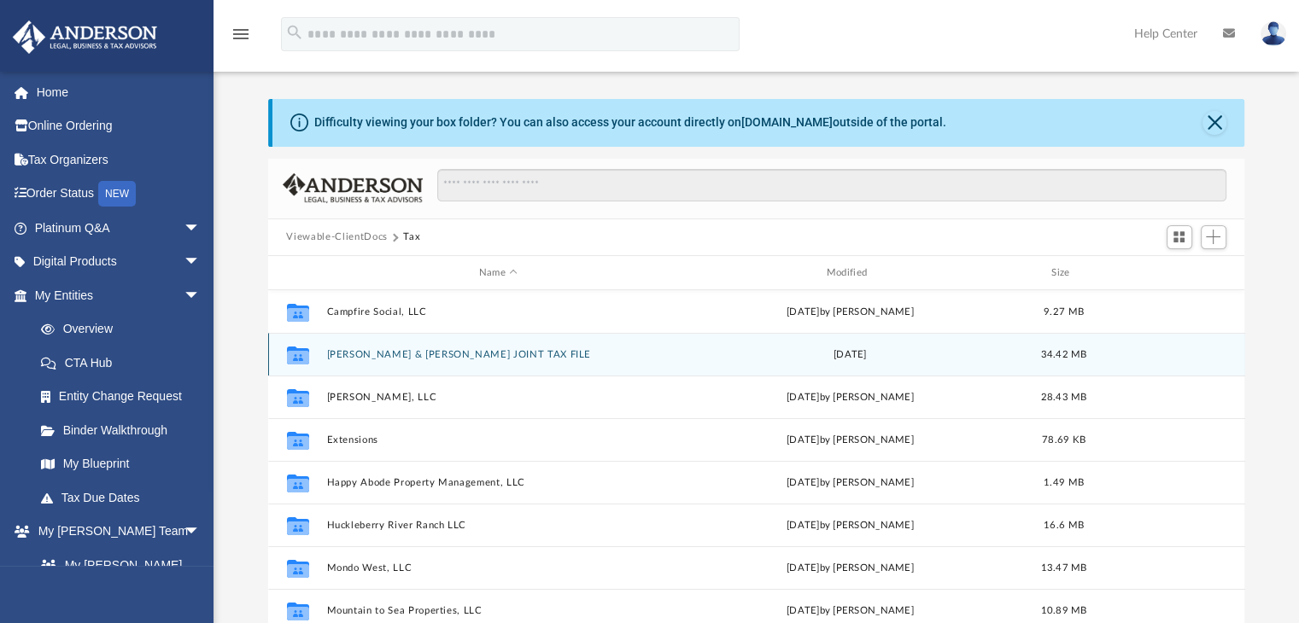
click at [488, 352] on button "[PERSON_NAME] & [PERSON_NAME] JOINT TAX FILE" at bounding box center [498, 354] width 344 height 11
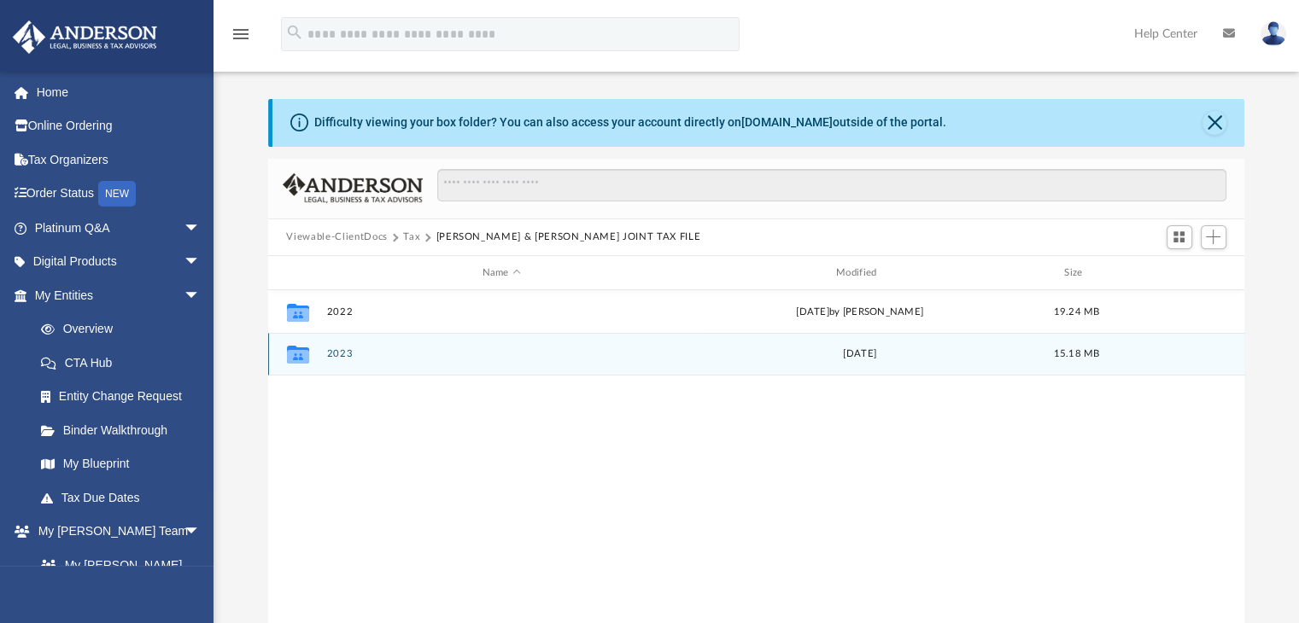
click at [342, 355] on button "2023" at bounding box center [501, 354] width 350 height 11
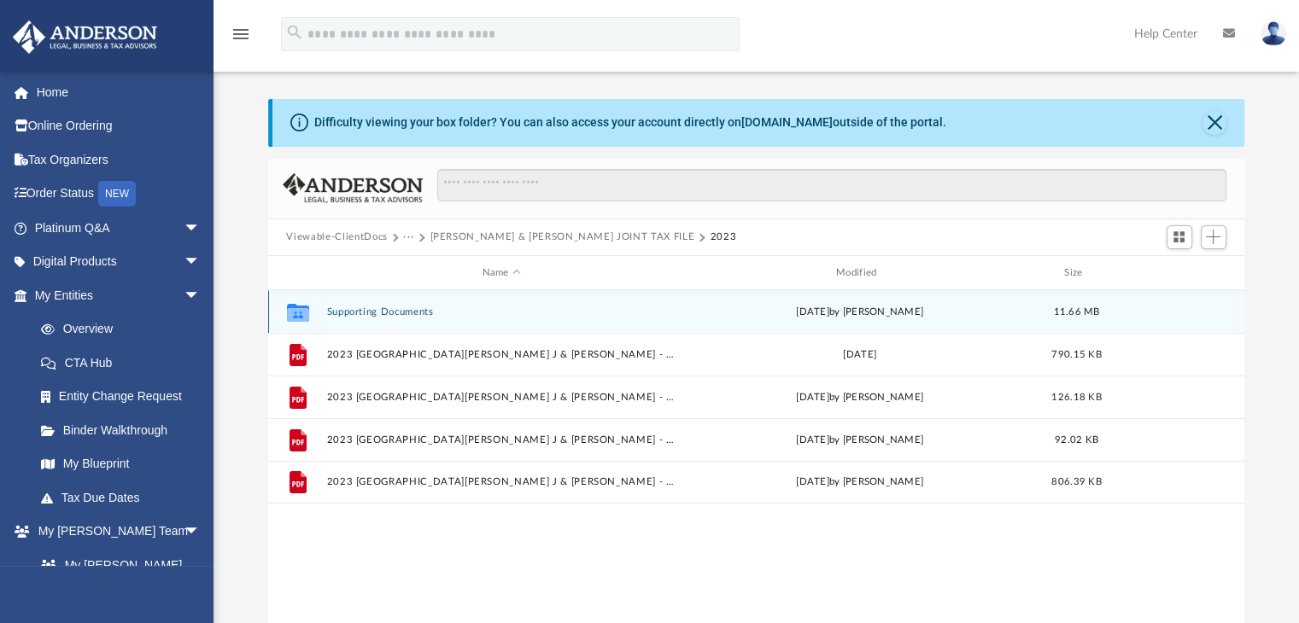
click at [388, 312] on button "Supporting Documents" at bounding box center [501, 311] width 350 height 11
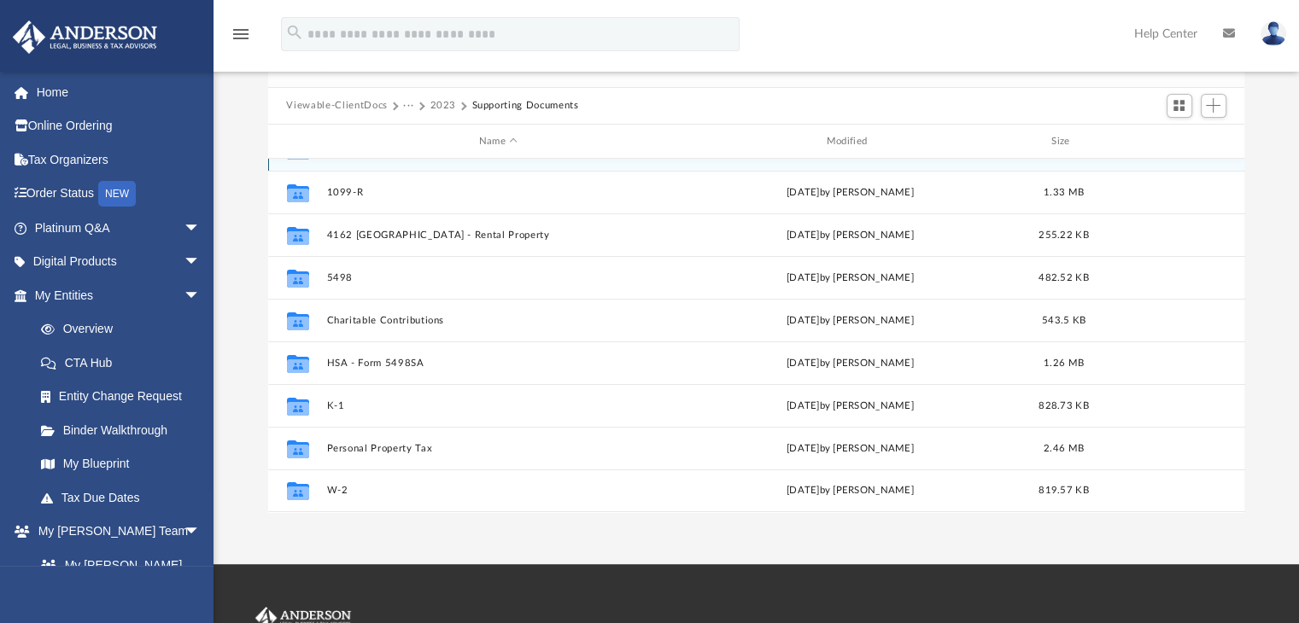
scroll to position [157, 0]
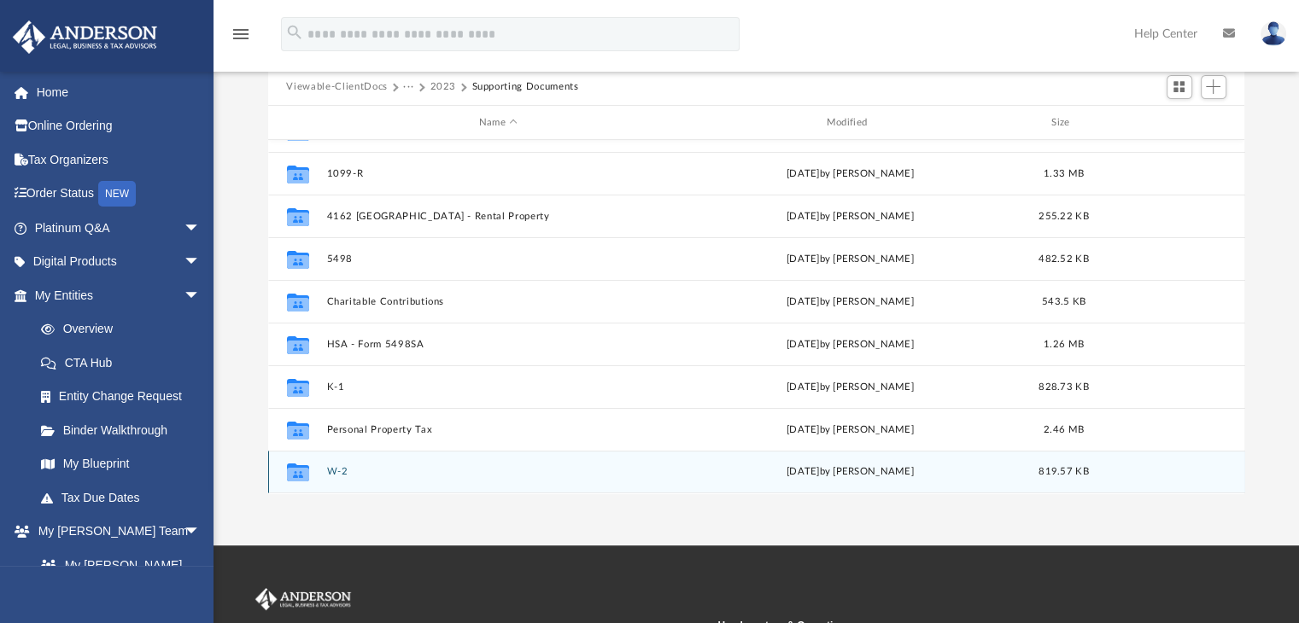
click at [341, 472] on button "W-2" at bounding box center [498, 472] width 344 height 11
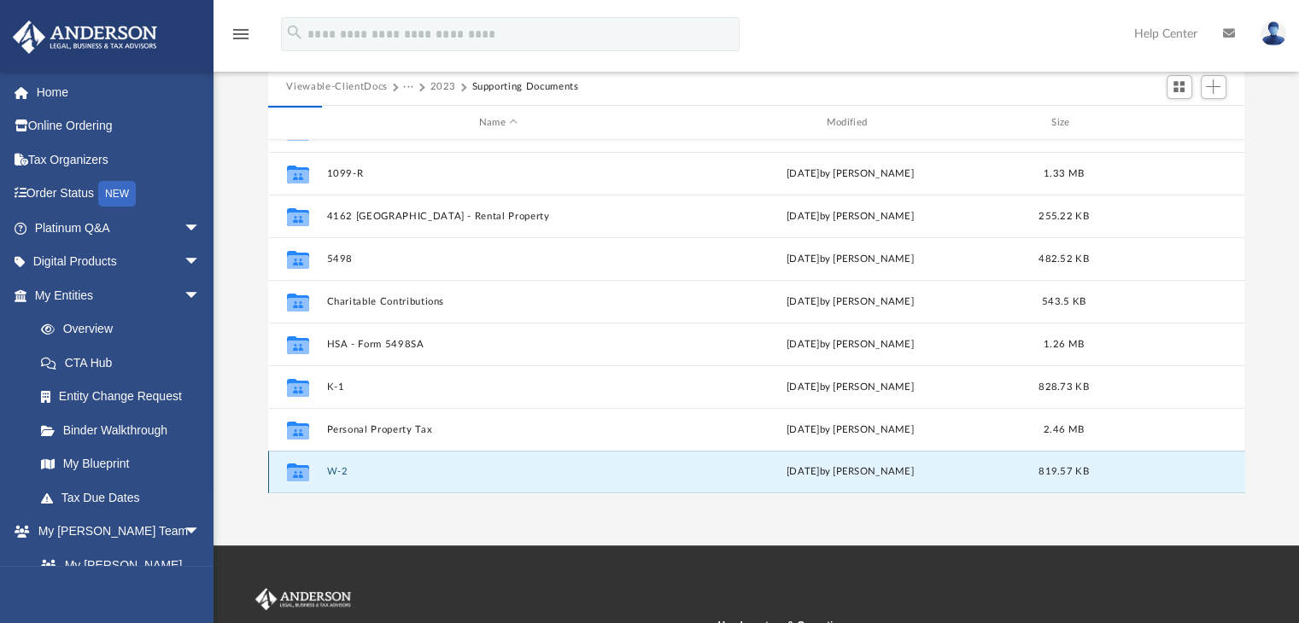
scroll to position [0, 0]
